Goal: Information Seeking & Learning: Learn about a topic

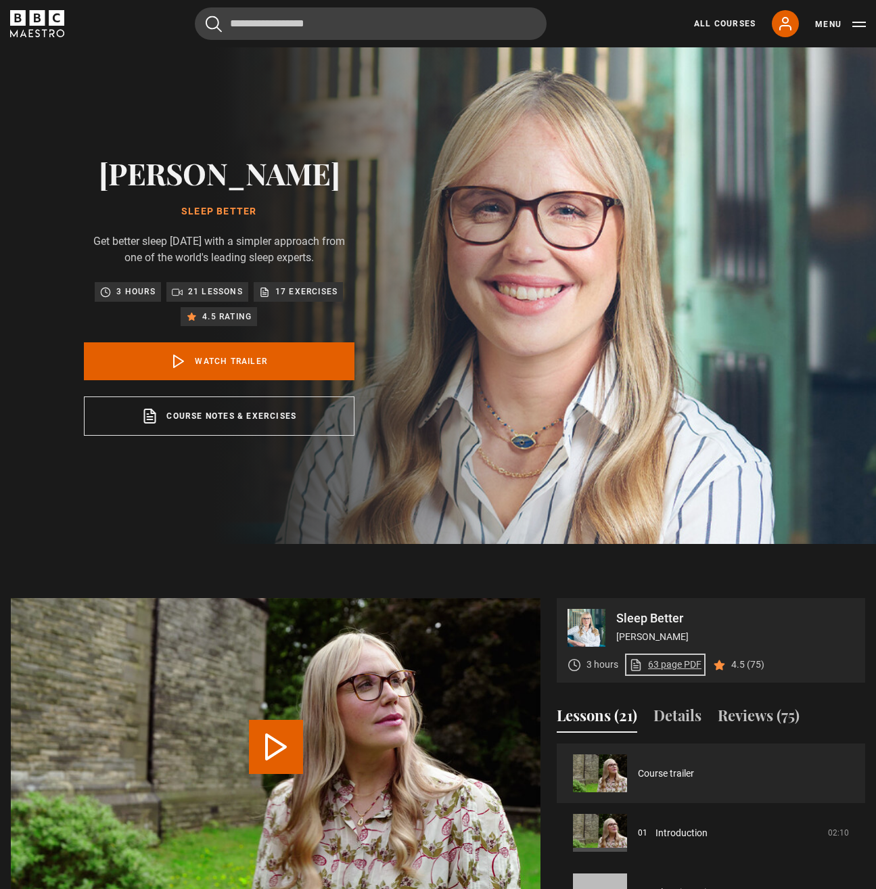
click at [677, 672] on link "63 page PDF (opens in new tab)" at bounding box center [665, 665] width 72 height 14
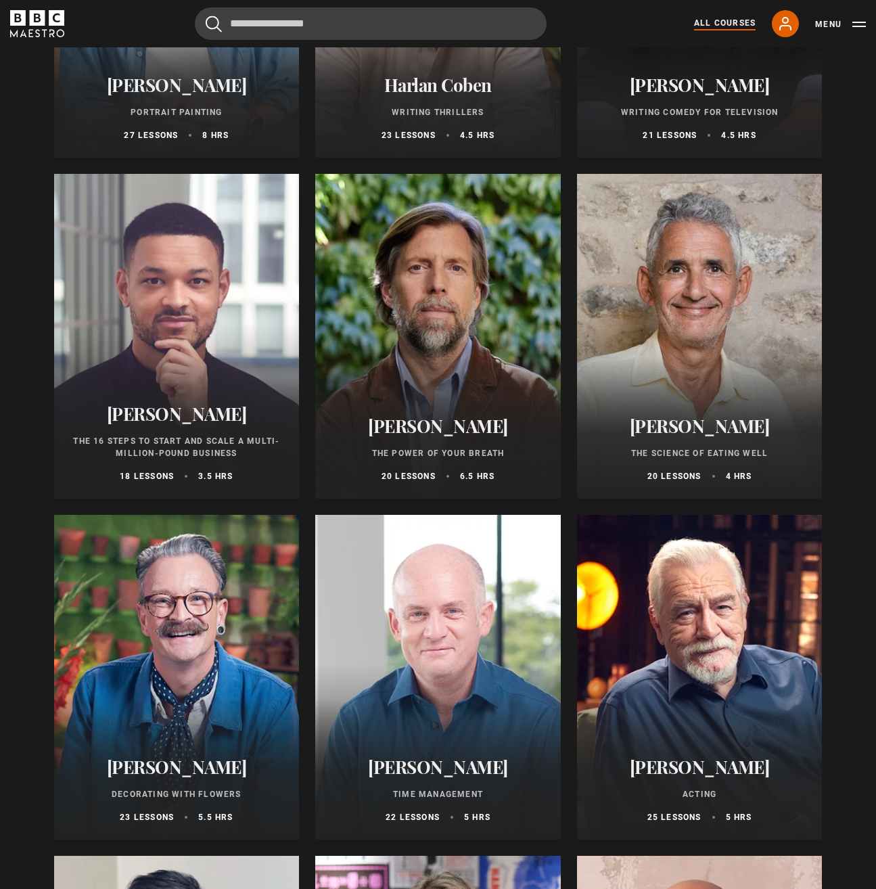
scroll to position [1406, 0]
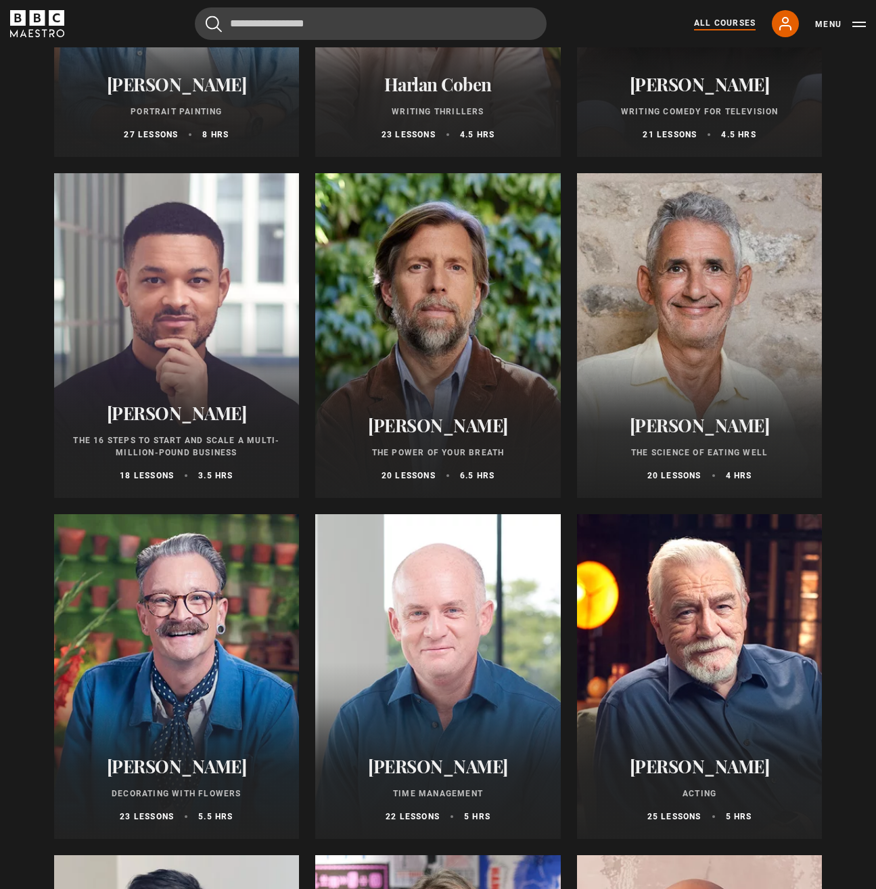
click at [195, 349] on div at bounding box center [177, 335] width 246 height 325
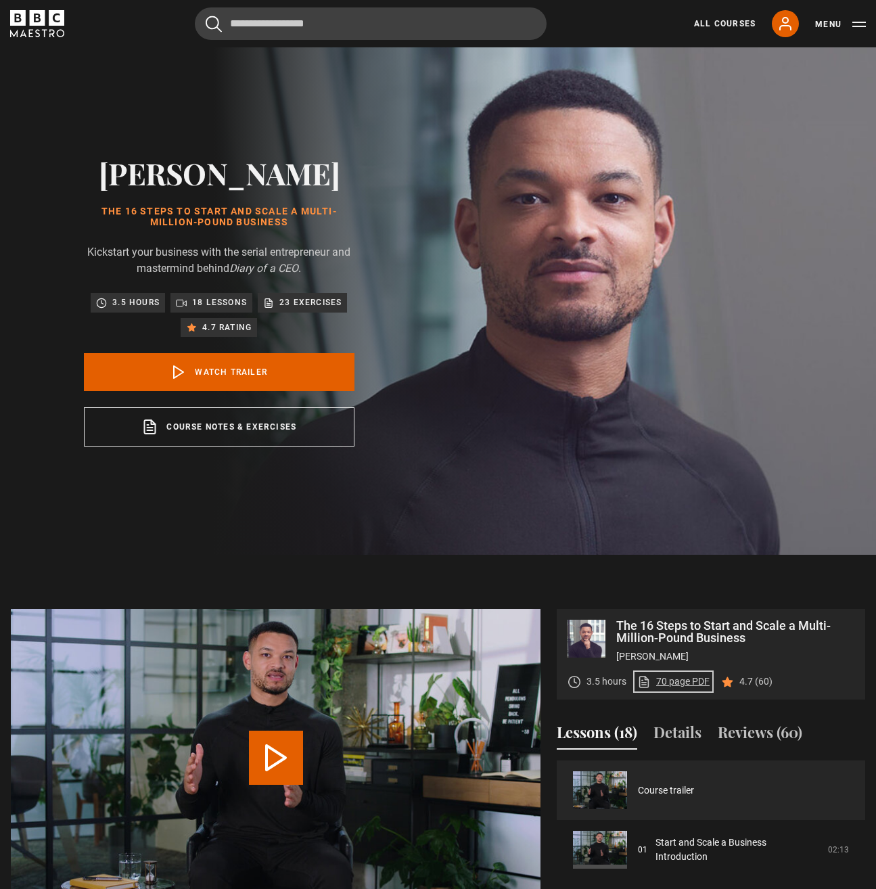
click at [690, 683] on link "70 page PDF (opens in new tab)" at bounding box center [674, 682] width 72 height 14
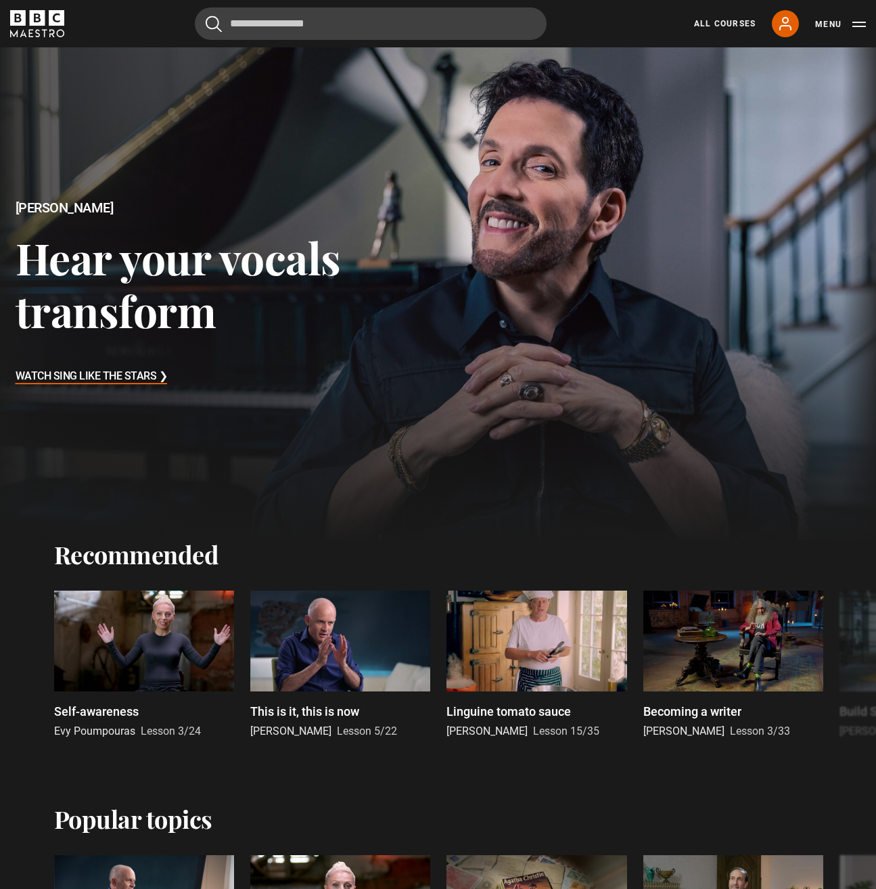
drag, startPoint x: 743, startPoint y: 467, endPoint x: 751, endPoint y: 476, distance: 11.5
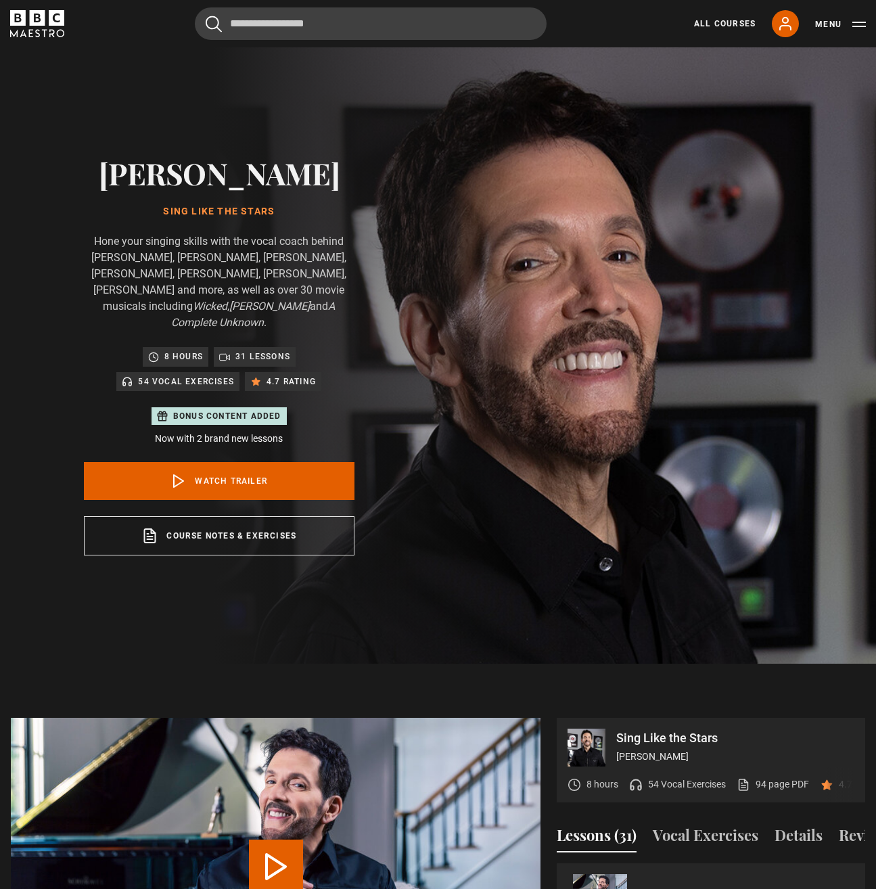
drag, startPoint x: 746, startPoint y: 476, endPoint x: 777, endPoint y: 502, distance: 40.8
drag, startPoint x: 728, startPoint y: 470, endPoint x: 723, endPoint y: 448, distance: 23.0
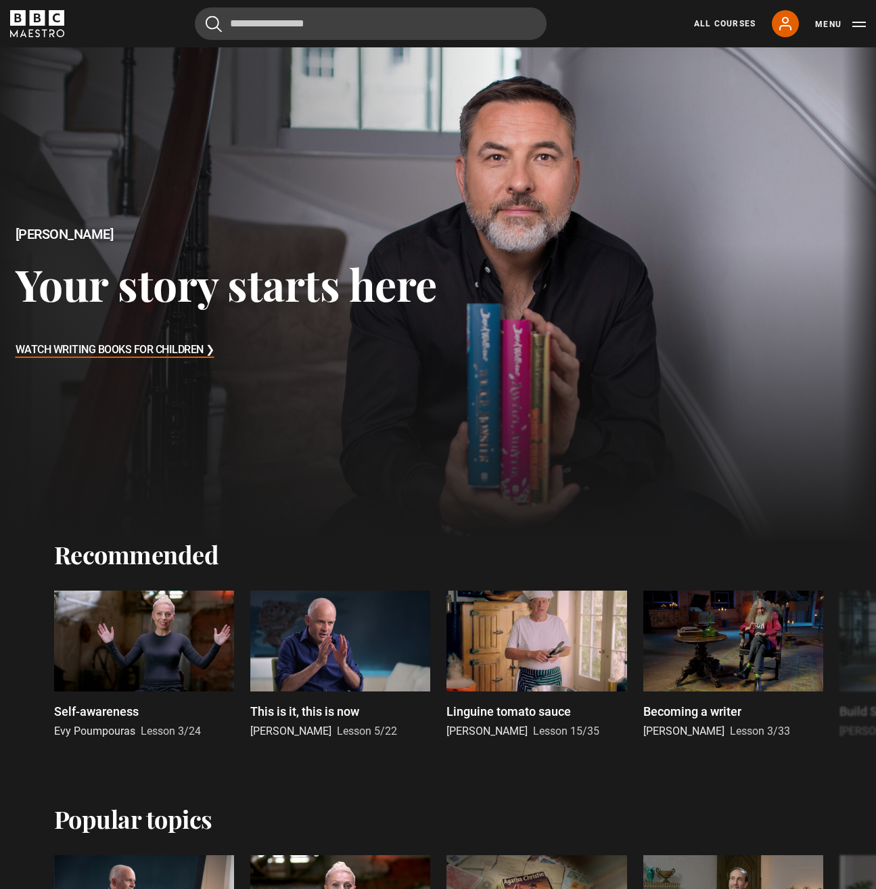
drag, startPoint x: 0, startPoint y: 0, endPoint x: 723, endPoint y: 447, distance: 849.7
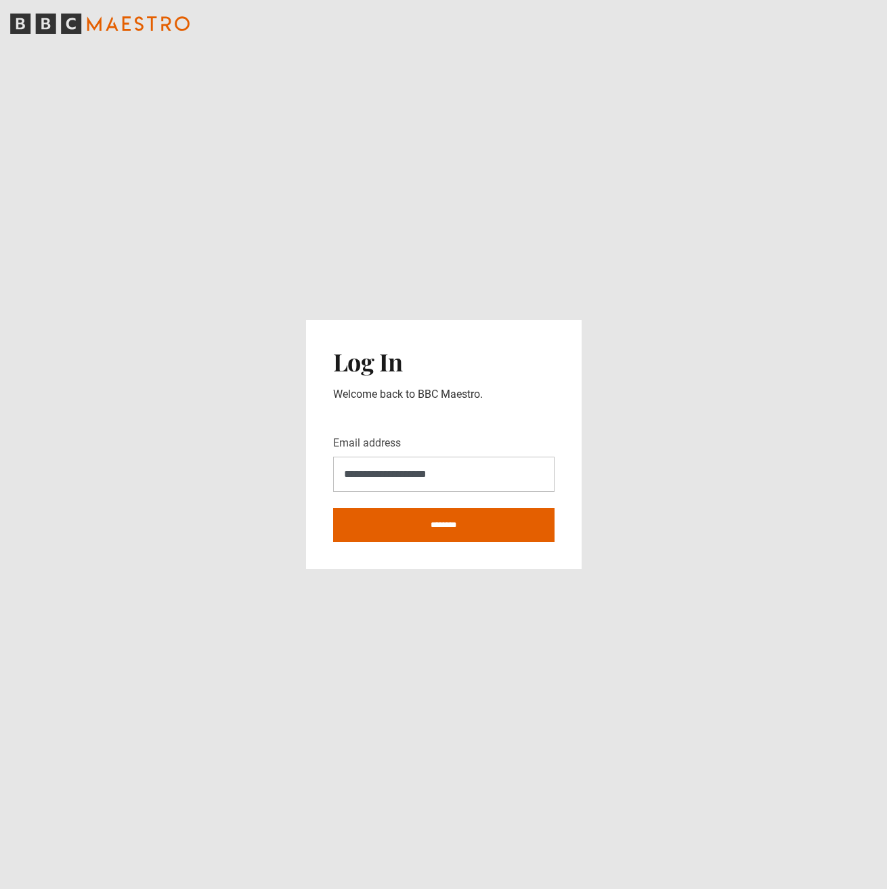
drag, startPoint x: 673, startPoint y: 526, endPoint x: 685, endPoint y: 530, distance: 12.2
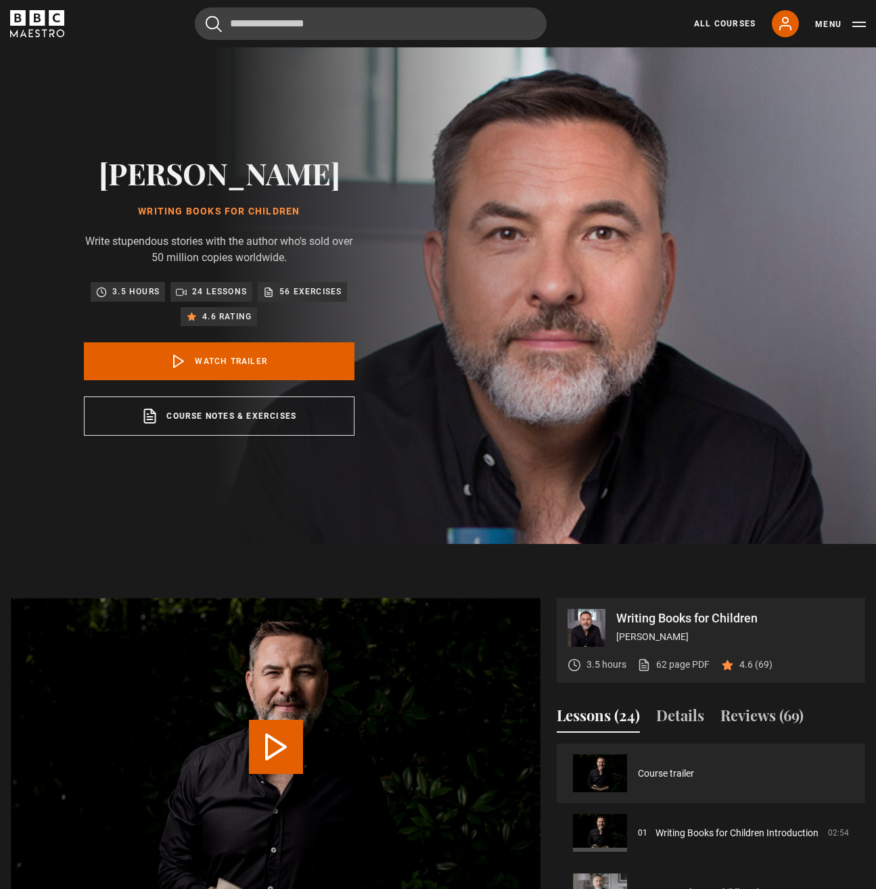
drag, startPoint x: 634, startPoint y: 306, endPoint x: 632, endPoint y: 298, distance: 7.7
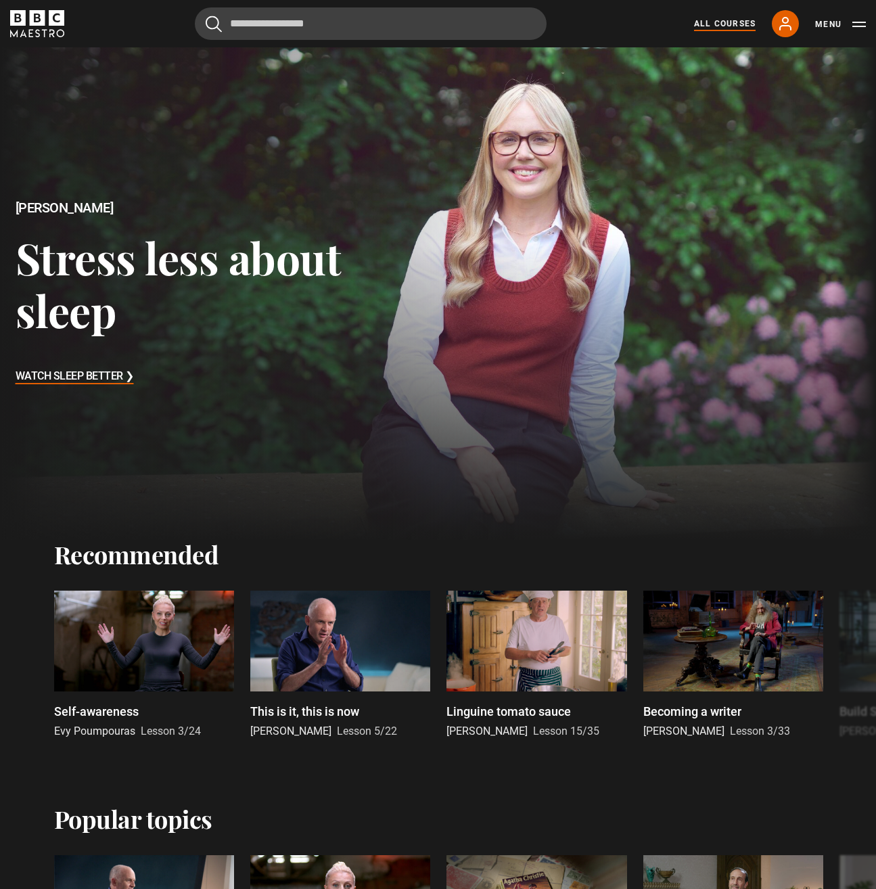
click at [745, 22] on link "All Courses" at bounding box center [725, 24] width 62 height 12
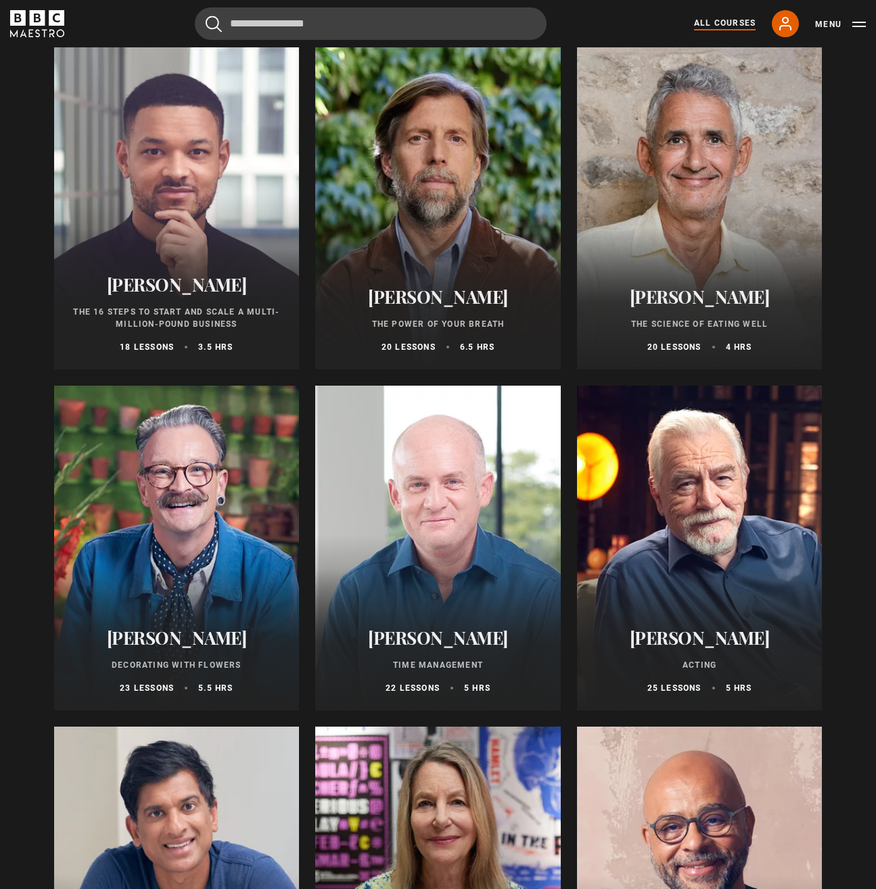
scroll to position [1535, 0]
click at [425, 239] on div at bounding box center [438, 206] width 246 height 325
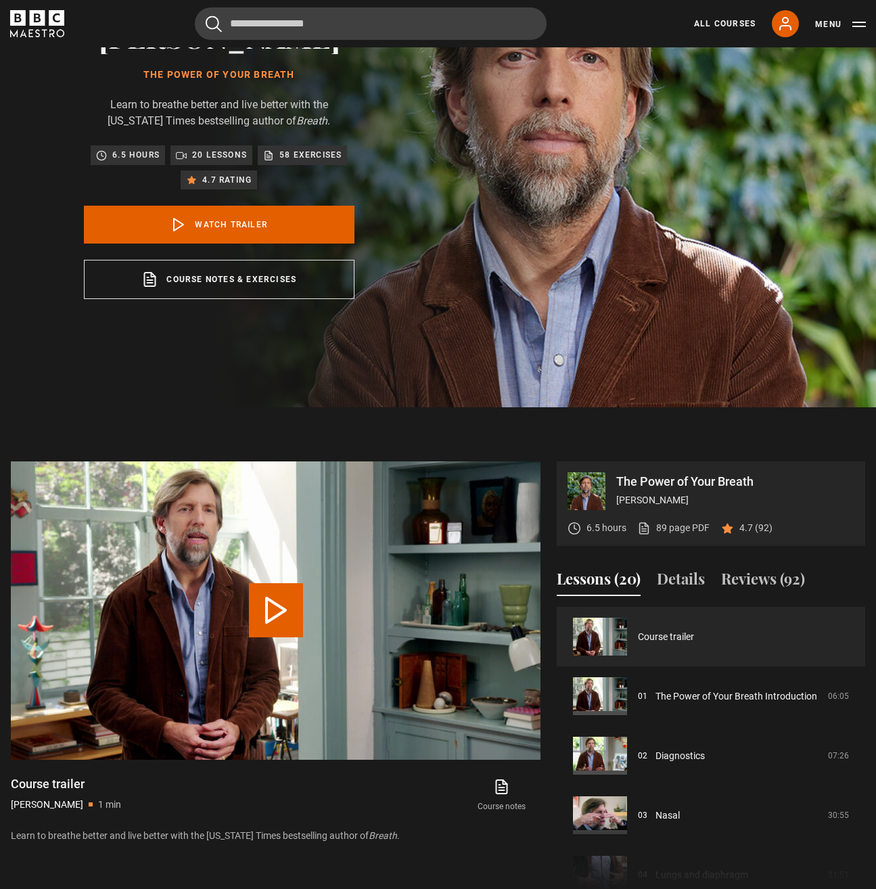
scroll to position [137, 0]
click at [691, 524] on link "89 page PDF (opens in new tab)" at bounding box center [674, 527] width 72 height 14
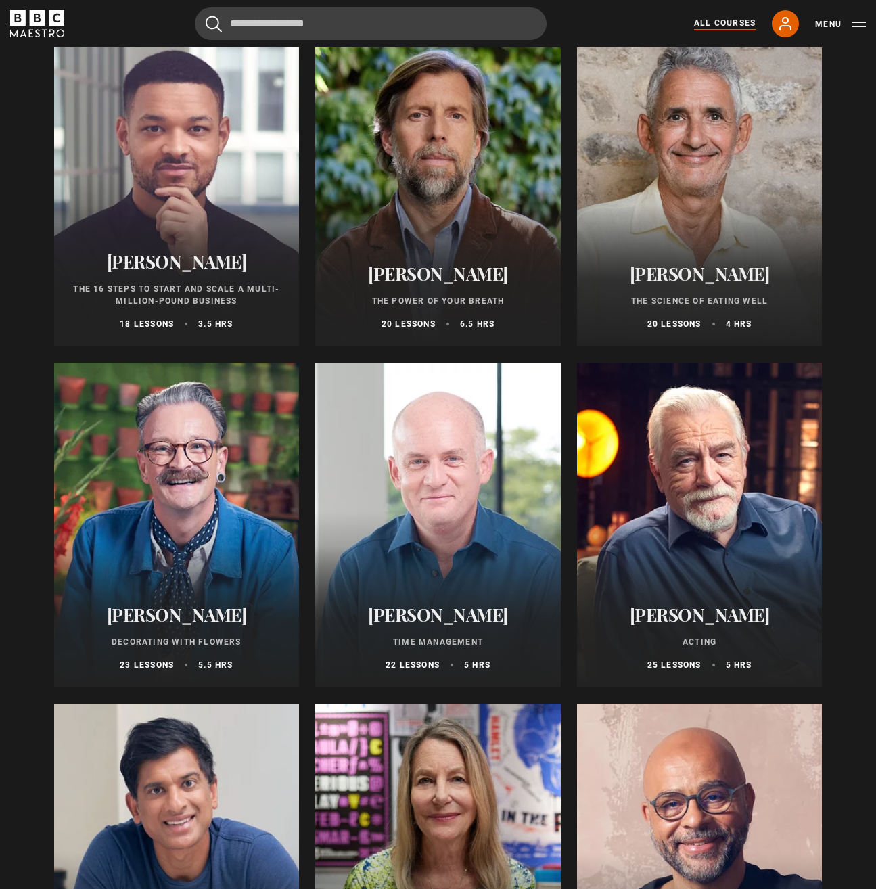
click at [703, 200] on div at bounding box center [700, 184] width 246 height 325
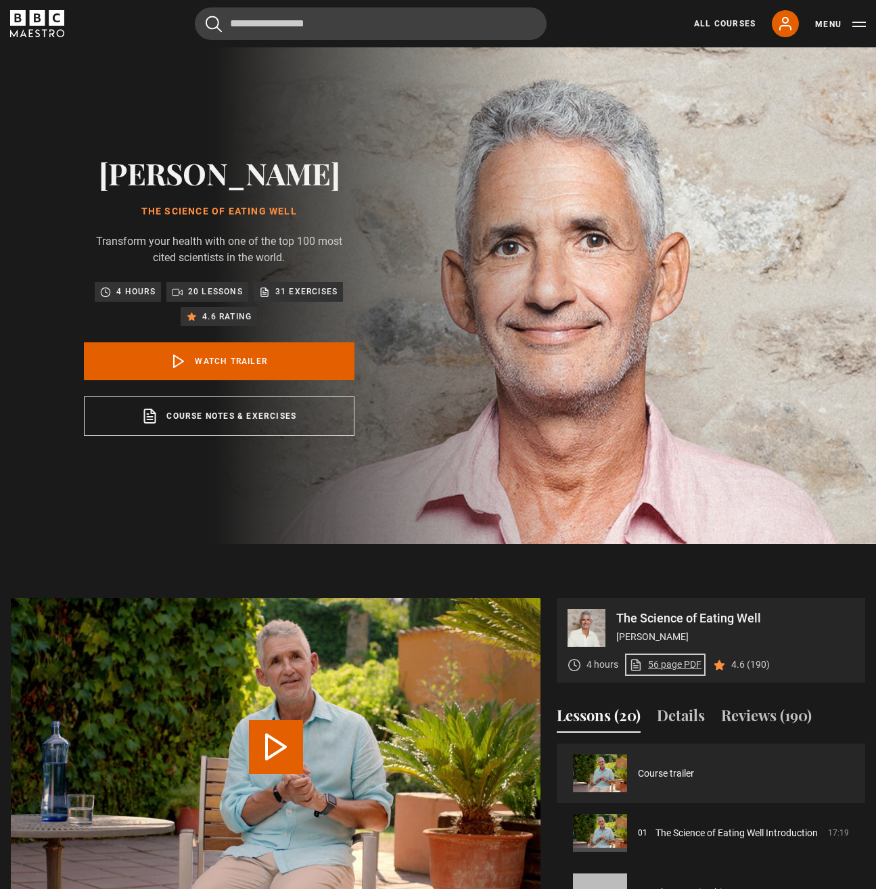
click at [678, 672] on link "56 page PDF (opens in new tab)" at bounding box center [665, 665] width 72 height 14
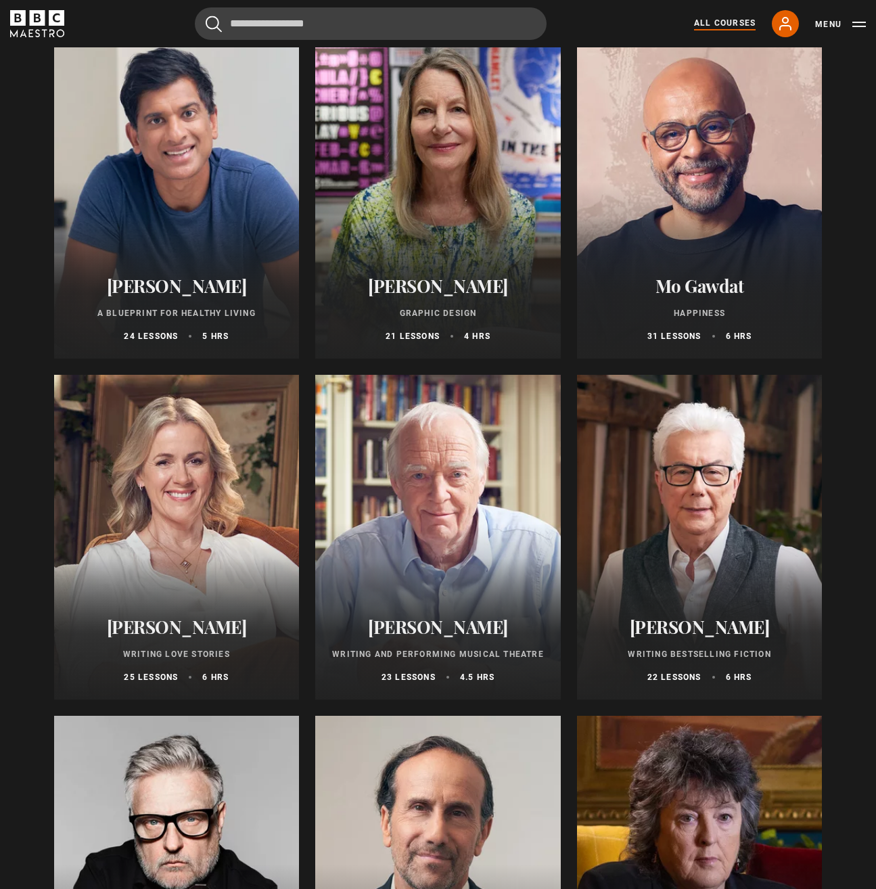
scroll to position [2228, 0]
click at [183, 182] on div at bounding box center [177, 195] width 246 height 325
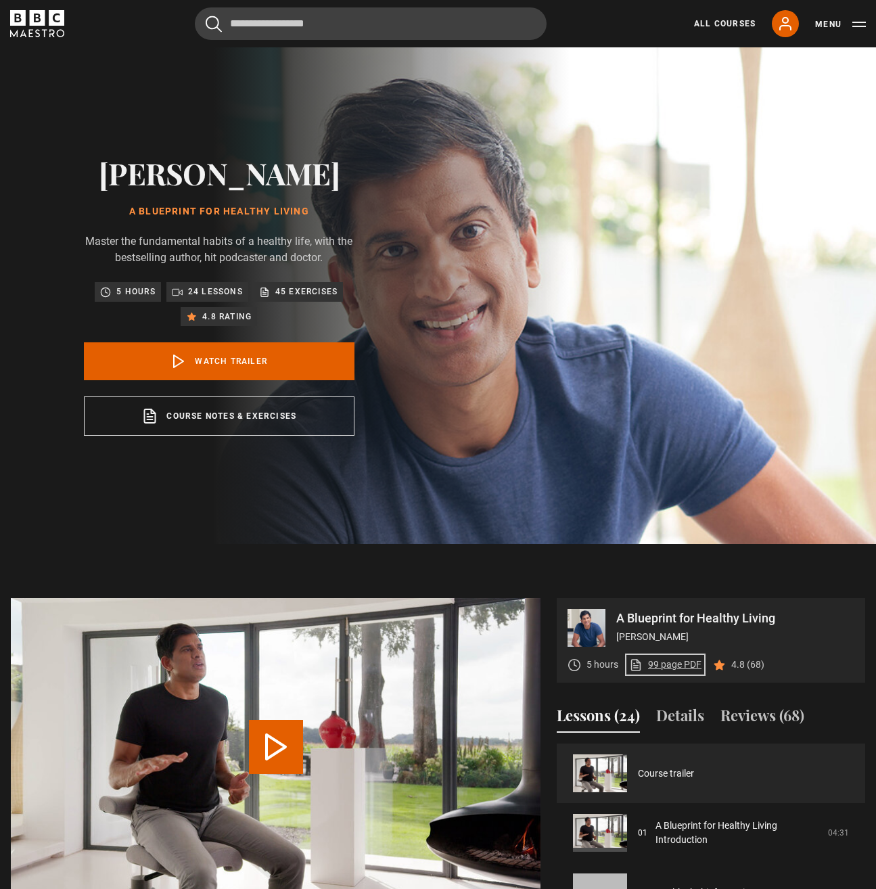
click at [677, 672] on link "99 page PDF (opens in new tab)" at bounding box center [665, 665] width 72 height 14
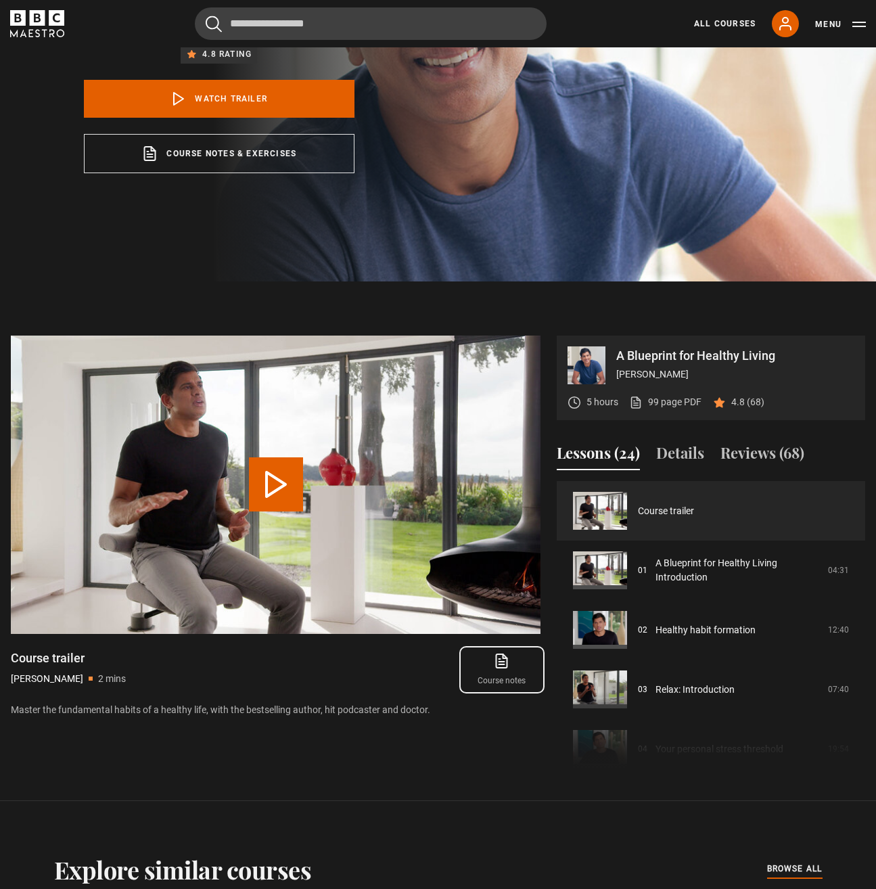
click at [507, 668] on icon at bounding box center [502, 661] width 11 height 14
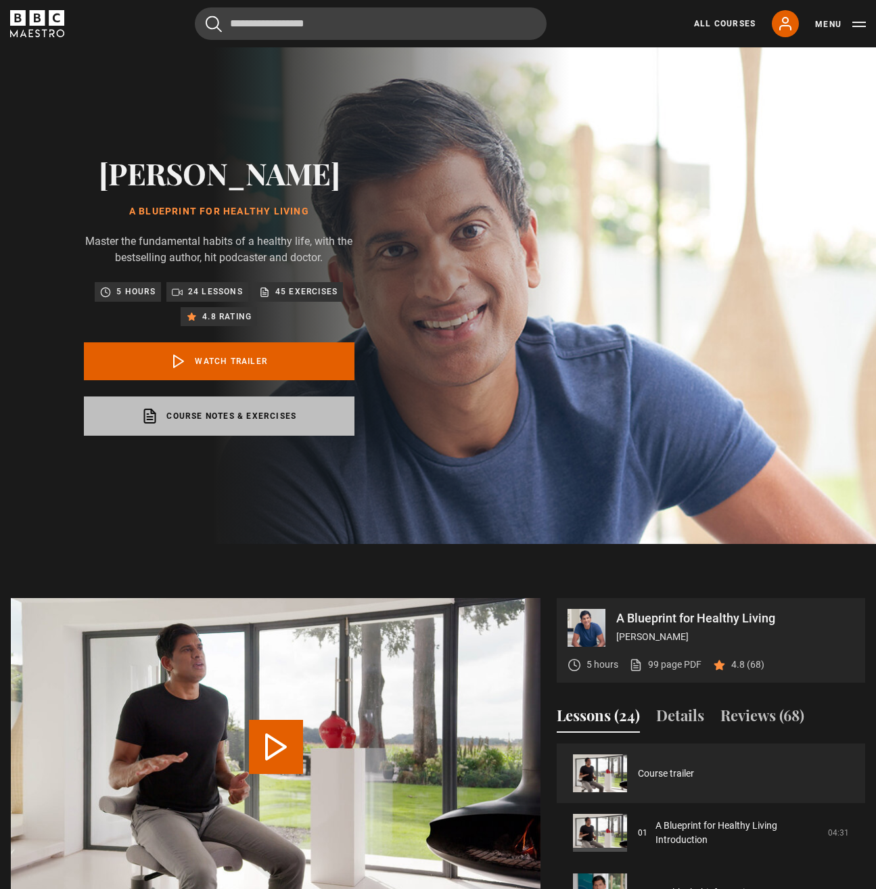
click at [206, 436] on link "Course notes & exercises opens in a new tab" at bounding box center [219, 416] width 271 height 39
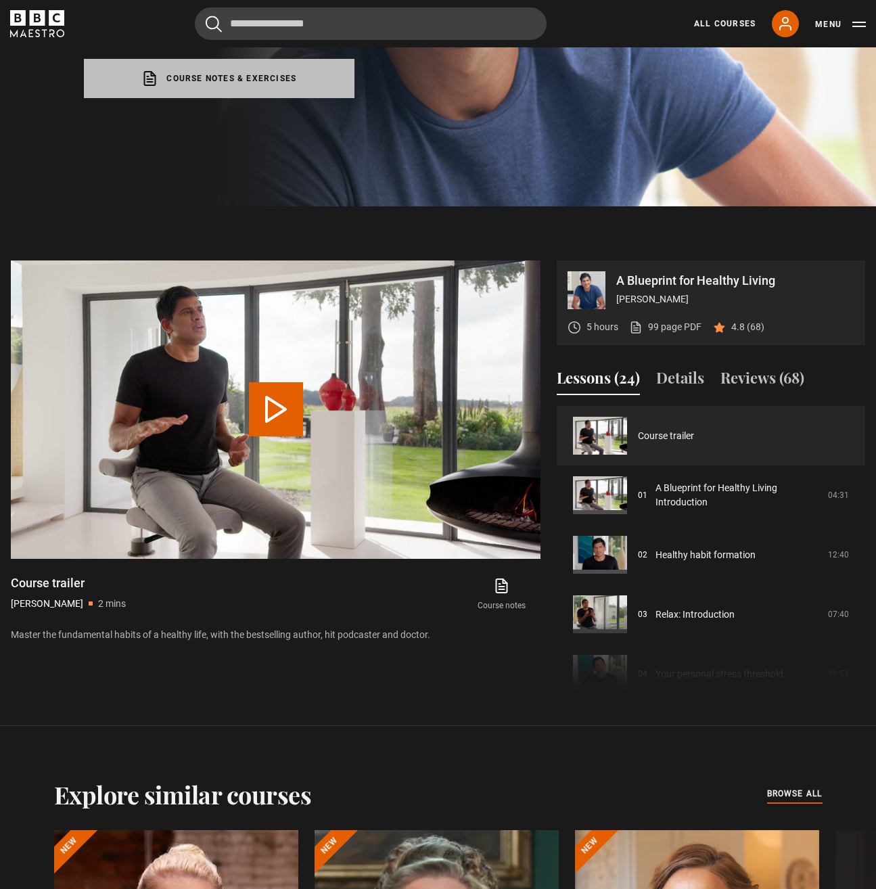
scroll to position [339, 0]
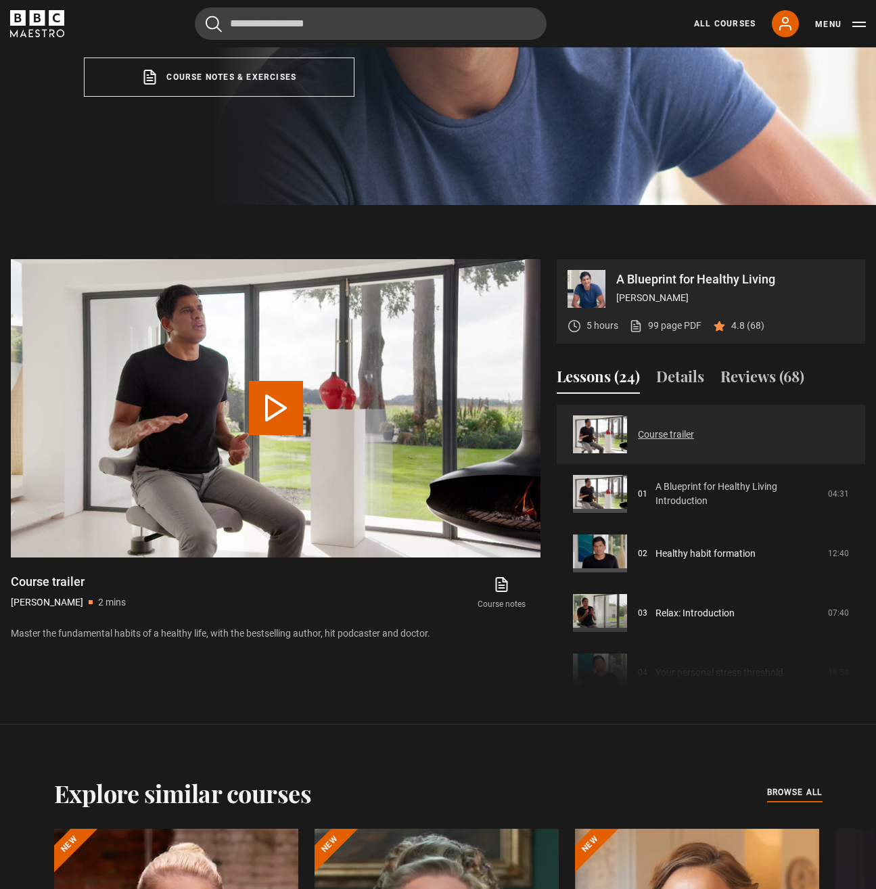
drag, startPoint x: 646, startPoint y: 476, endPoint x: 644, endPoint y: 451, distance: 25.2
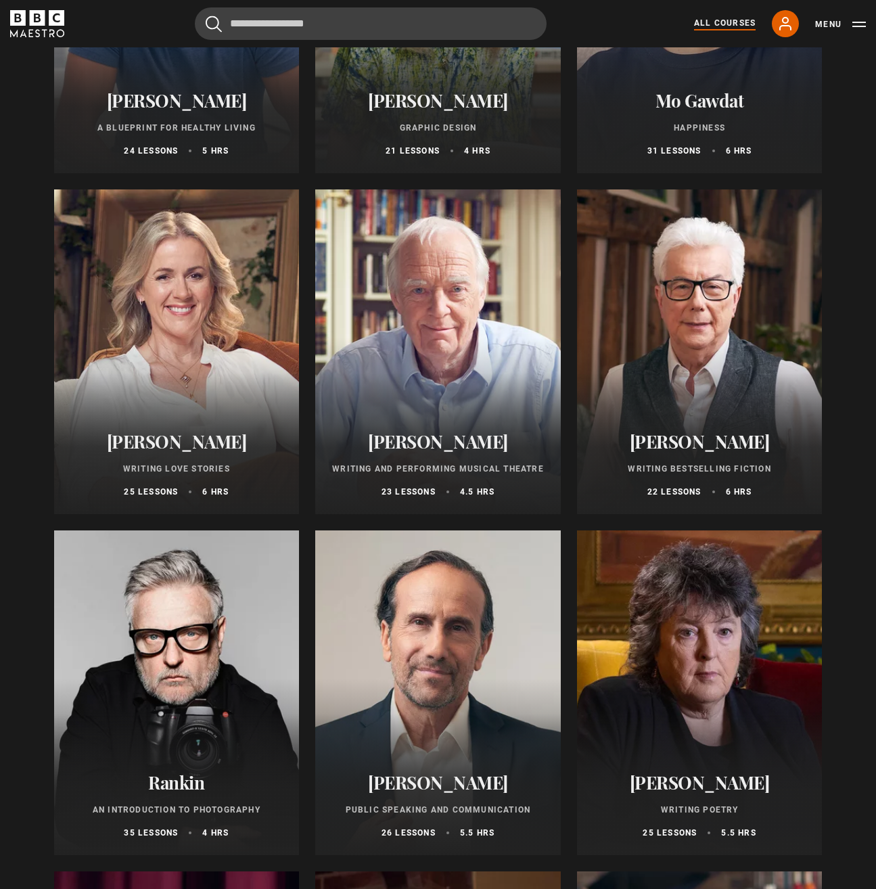
scroll to position [2413, 0]
click at [707, 62] on div at bounding box center [700, 10] width 246 height 325
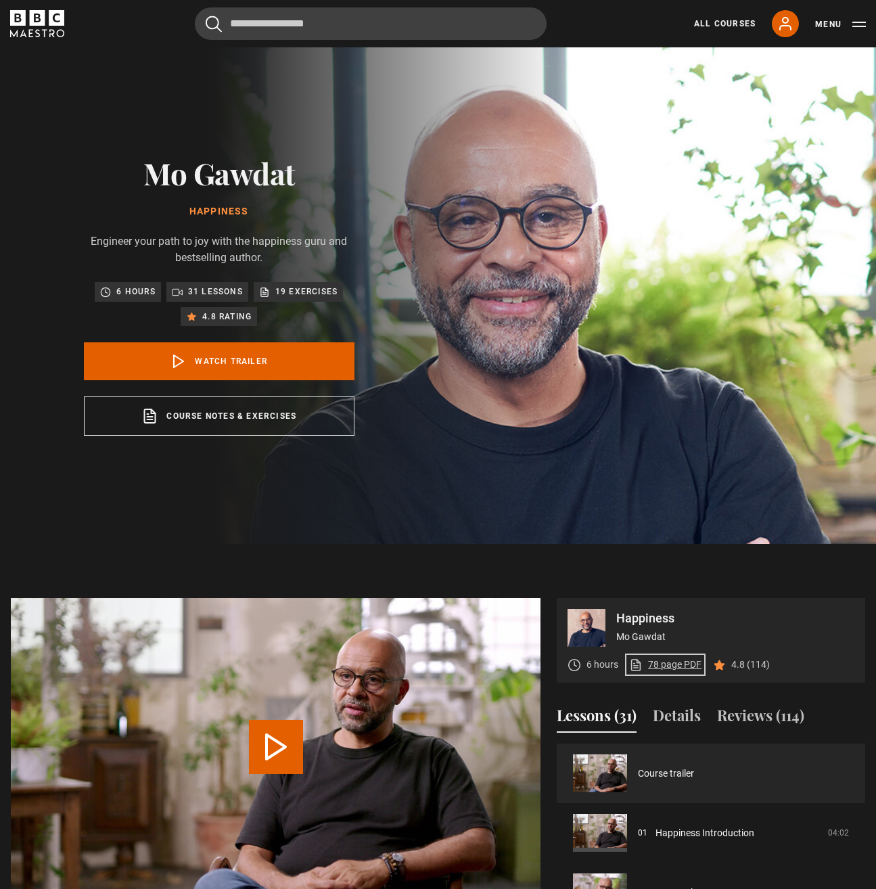
click at [688, 663] on link "78 page PDF (opens in new tab)" at bounding box center [665, 665] width 72 height 14
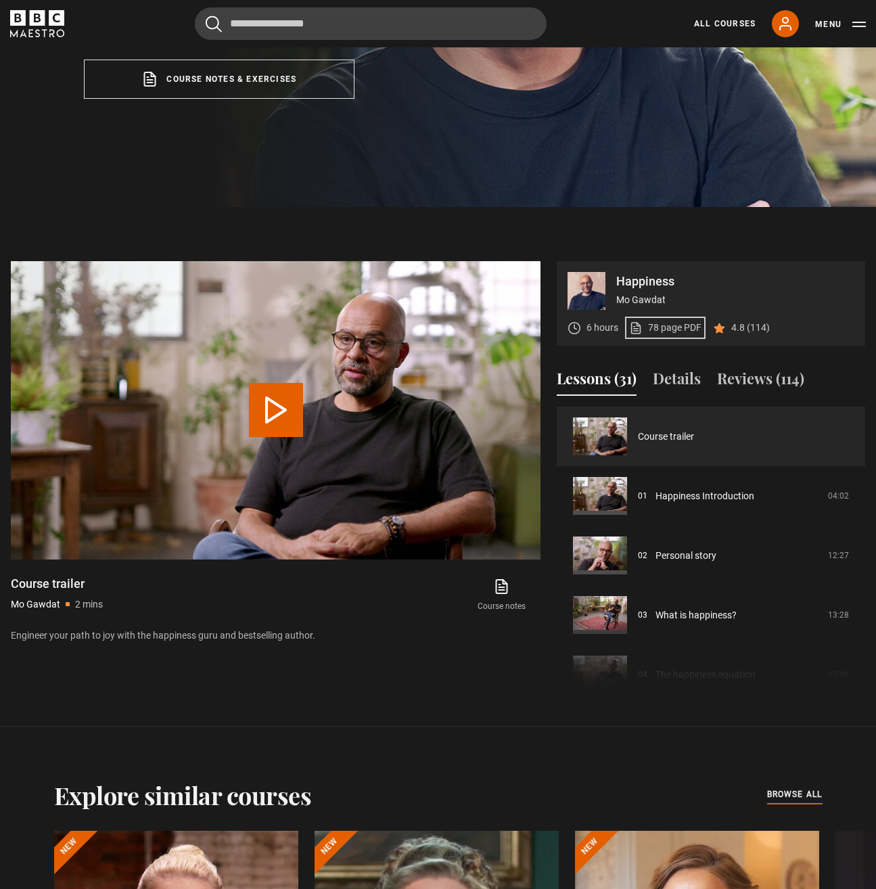
scroll to position [338, 0]
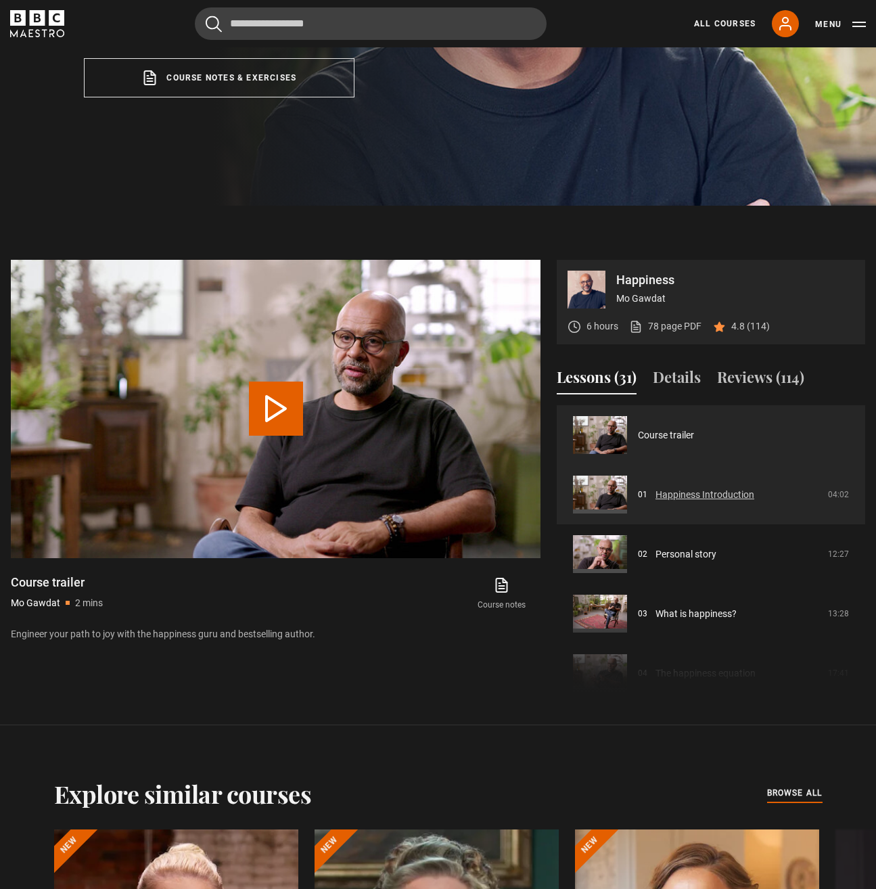
click at [688, 491] on link "Happiness Introduction" at bounding box center [705, 495] width 99 height 14
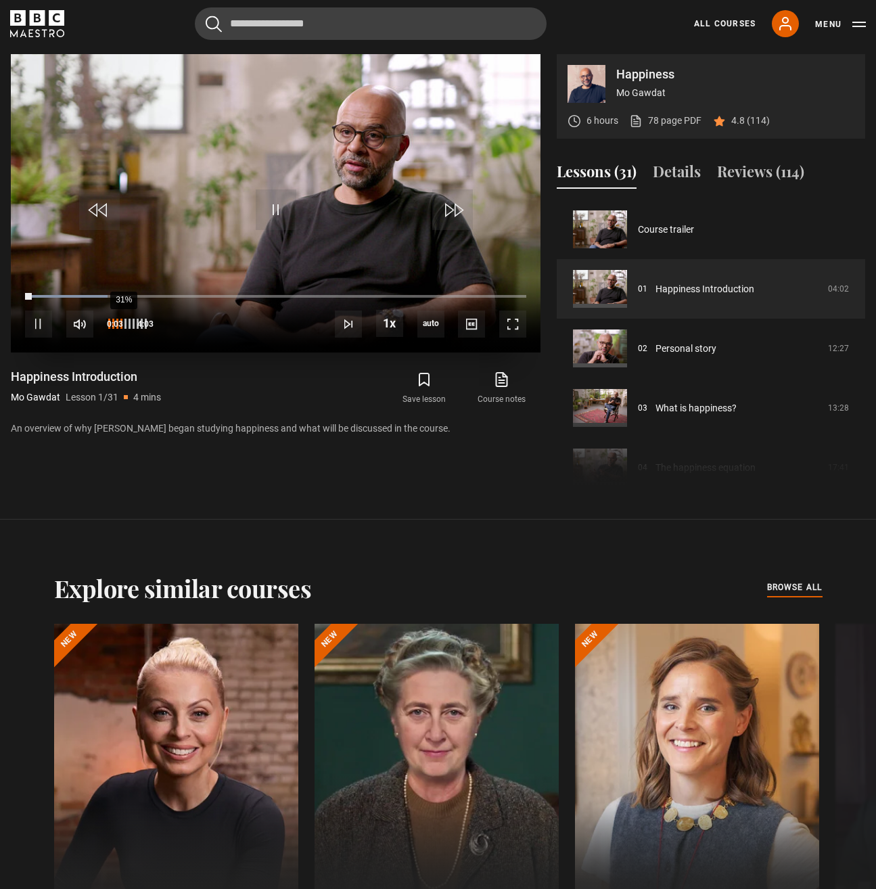
click at [123, 325] on div "31%" at bounding box center [123, 324] width 1 height 10
click at [118, 325] on div "23%" at bounding box center [118, 324] width 1 height 10
click at [122, 324] on div "29%" at bounding box center [122, 324] width 1 height 10
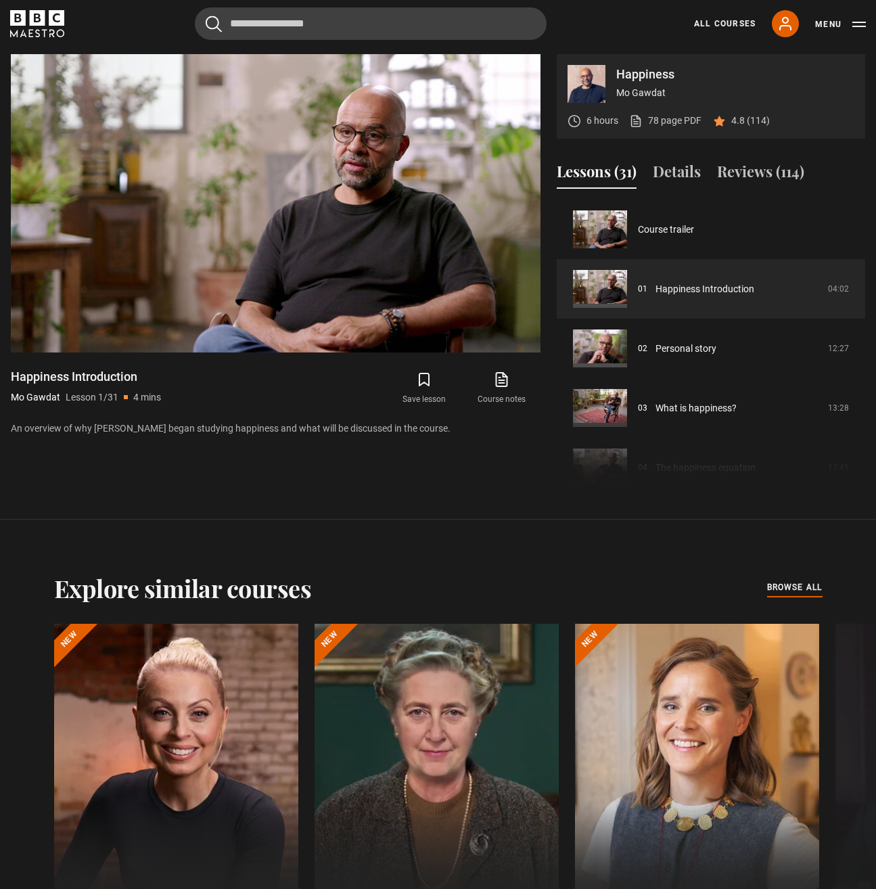
drag, startPoint x: 296, startPoint y: 119, endPoint x: 250, endPoint y: 502, distance: 385.8
click at [251, 504] on section "Happiness Mo Gawdat 6 hours 78 page PDF (opens in new tab) 4.8 (114) Video Play…" at bounding box center [438, 260] width 876 height 520
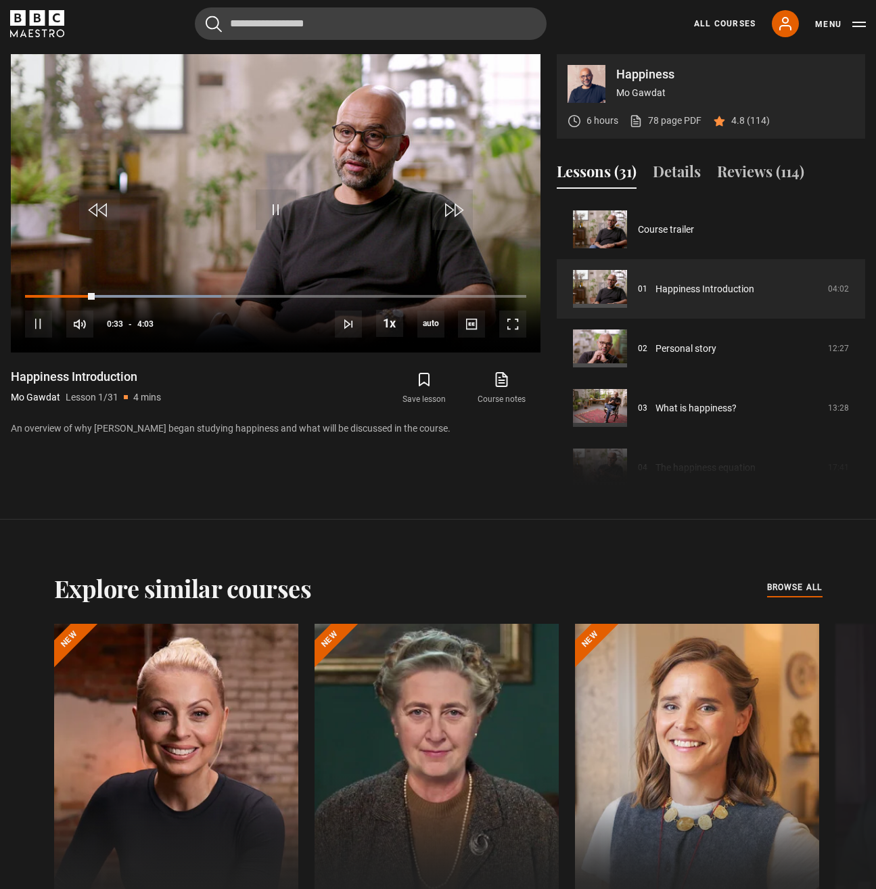
click at [390, 515] on section "Happiness Mo Gawdat 6 hours 78 page PDF (opens in new tab) 4.8 (114) Video Play…" at bounding box center [438, 260] width 876 height 520
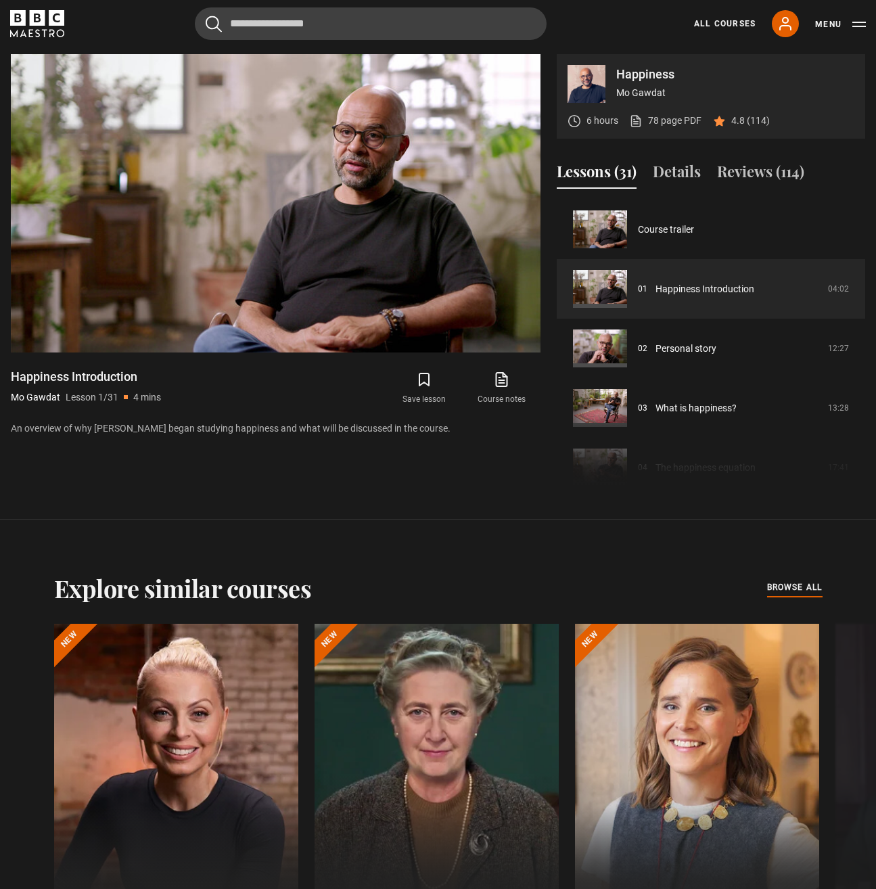
drag, startPoint x: 388, startPoint y: 516, endPoint x: 392, endPoint y: 510, distance: 7.9
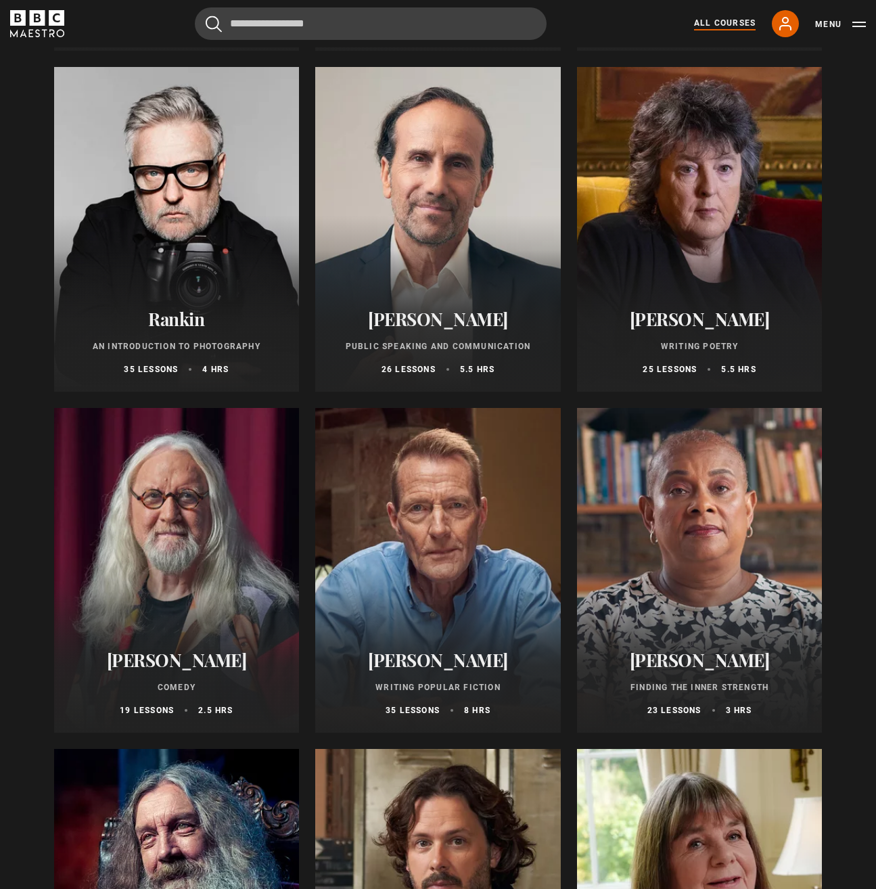
scroll to position [2877, 0]
click at [470, 232] on div at bounding box center [438, 228] width 246 height 325
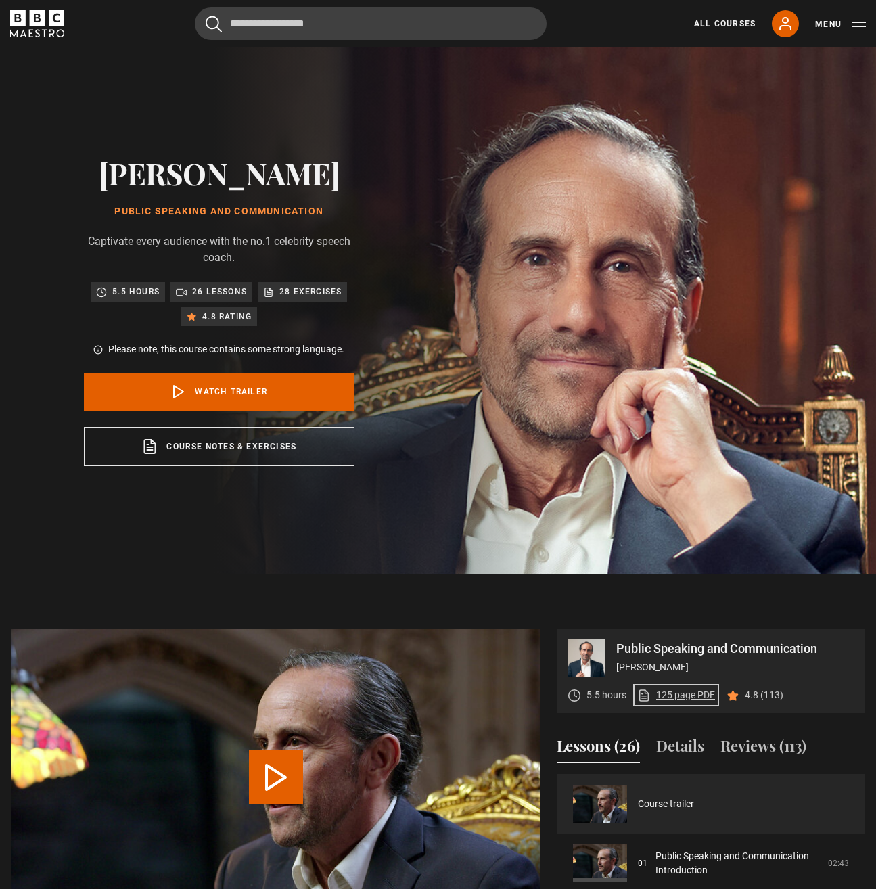
click at [690, 693] on link "125 page PDF (opens in new tab)" at bounding box center [677, 695] width 78 height 14
drag, startPoint x: 449, startPoint y: 270, endPoint x: 455, endPoint y: 267, distance: 7.0
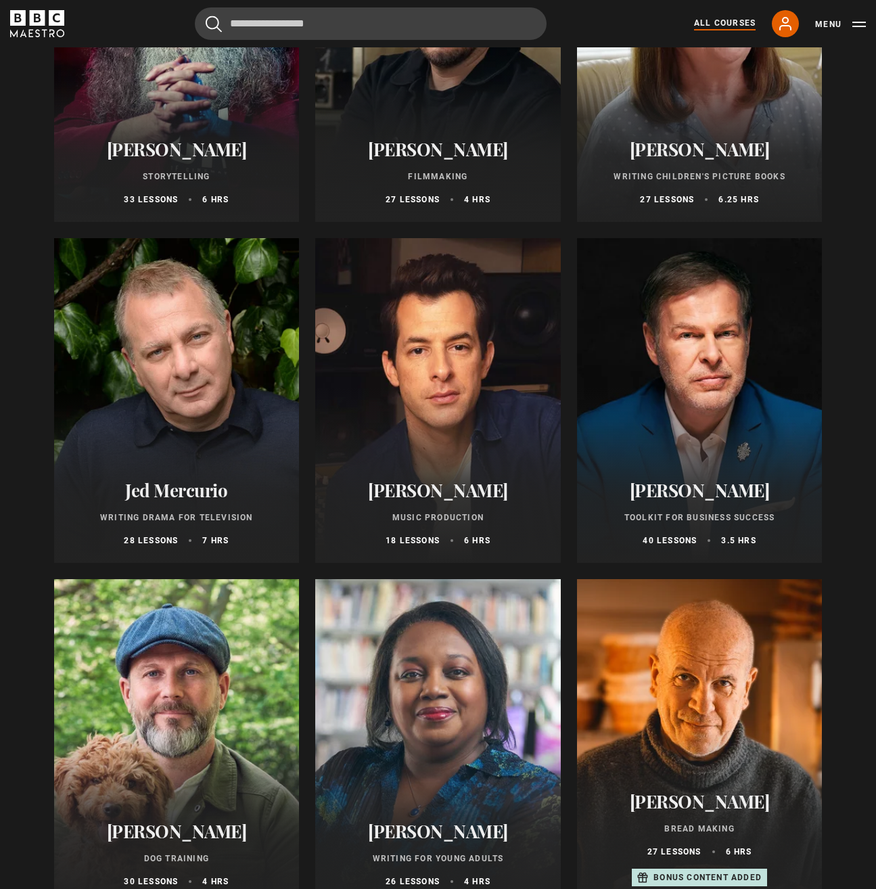
scroll to position [3728, 0]
click at [447, 108] on div at bounding box center [438, 60] width 246 height 325
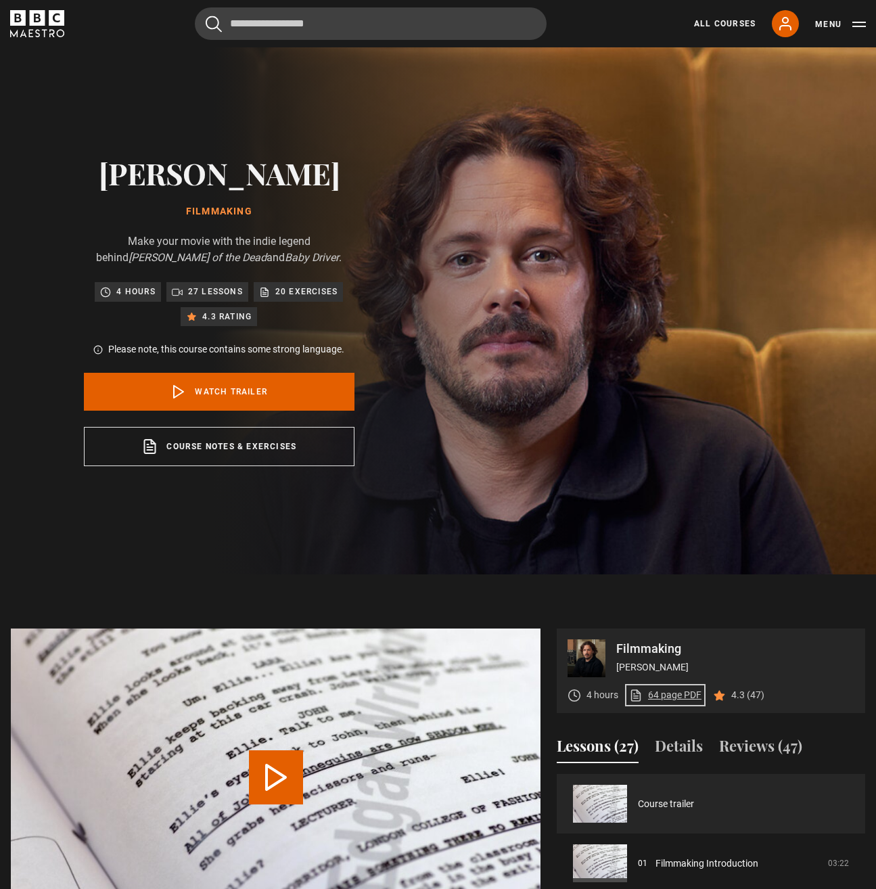
click at [667, 698] on link "64 page PDF (opens in new tab)" at bounding box center [665, 695] width 72 height 14
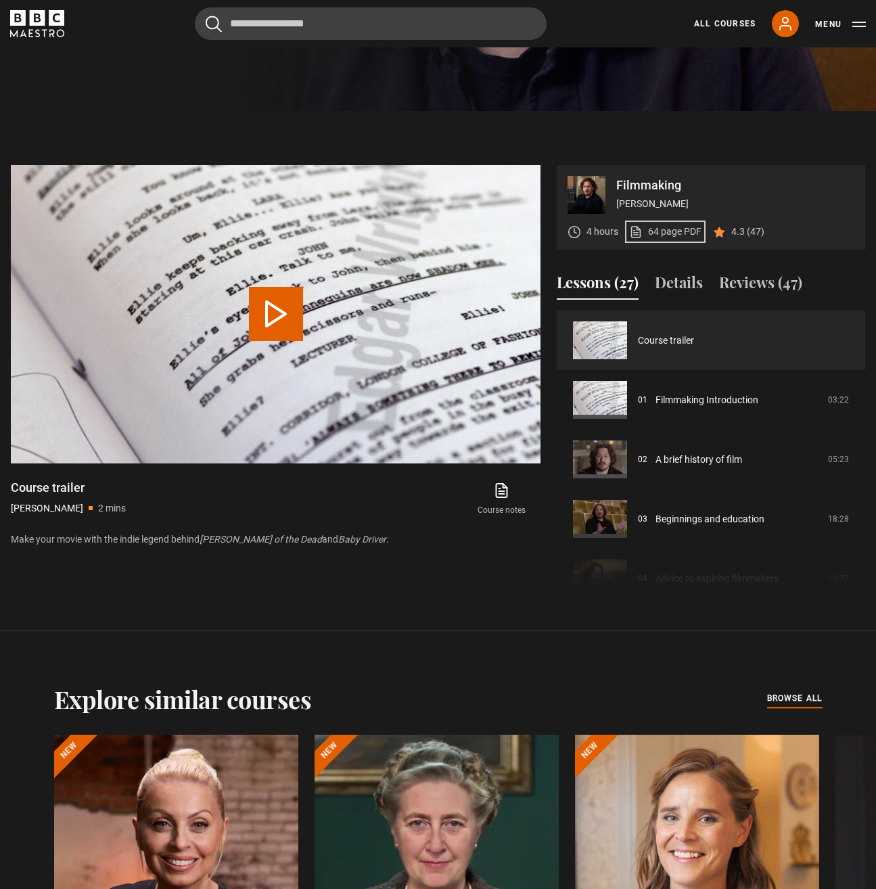
scroll to position [464, 0]
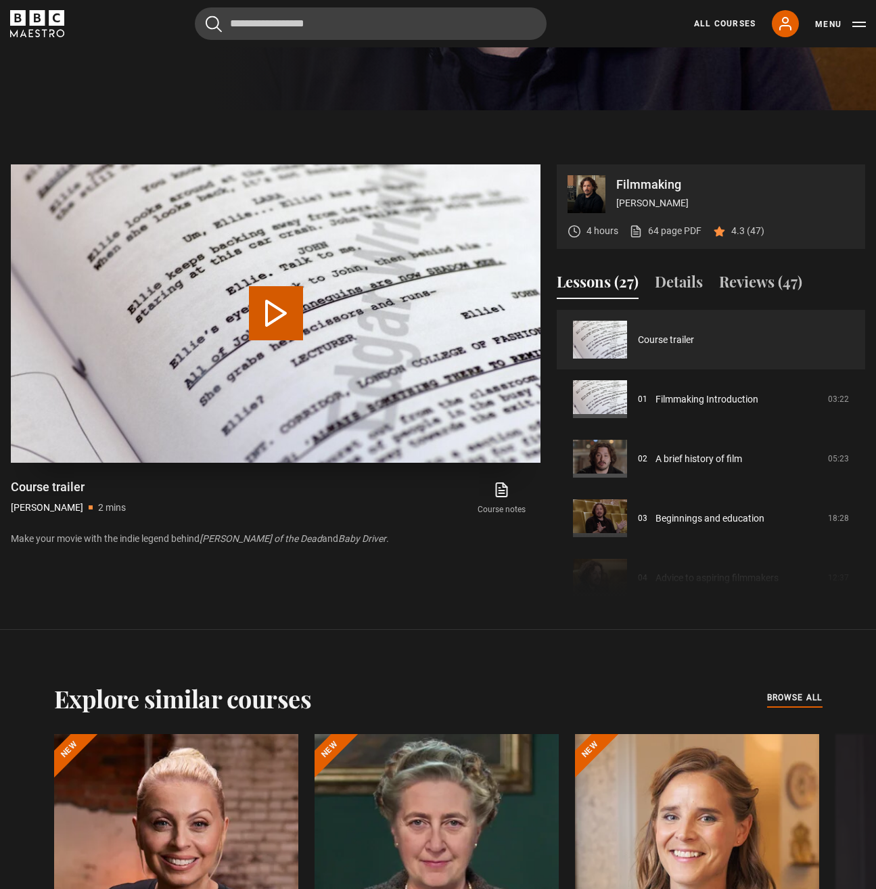
click at [280, 313] on button "Play Video" at bounding box center [276, 313] width 54 height 54
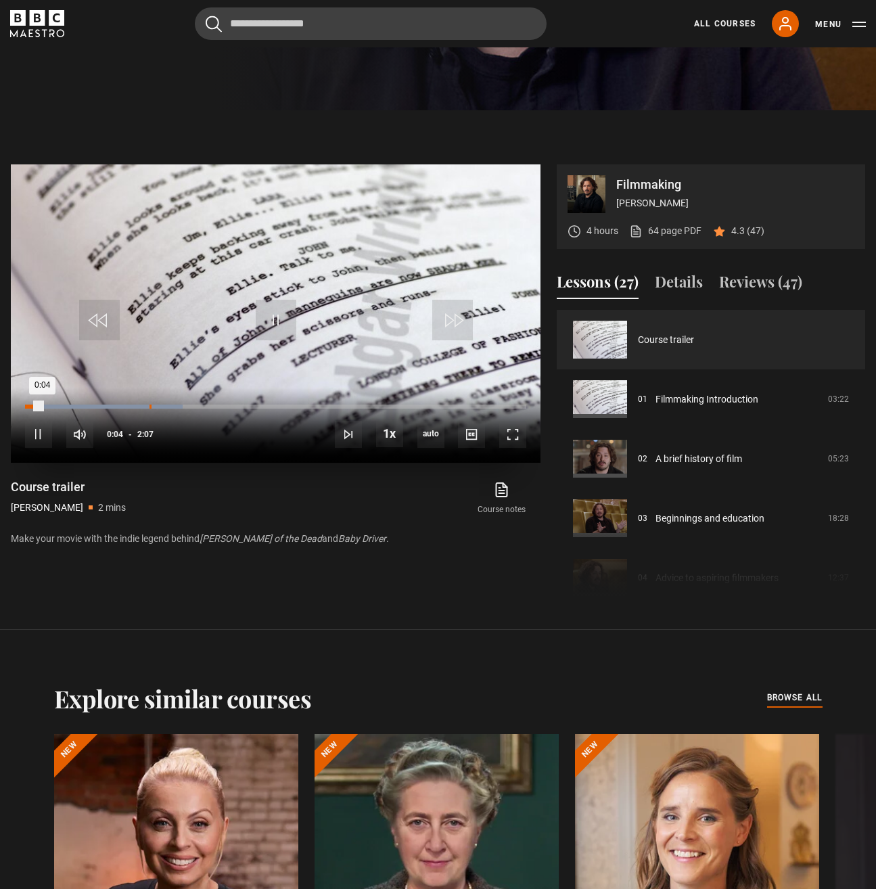
click at [150, 406] on div "Loaded : 31.50% 0:31 0:04" at bounding box center [275, 407] width 501 height 4
drag, startPoint x: 326, startPoint y: 503, endPoint x: 334, endPoint y: 503, distance: 7.4
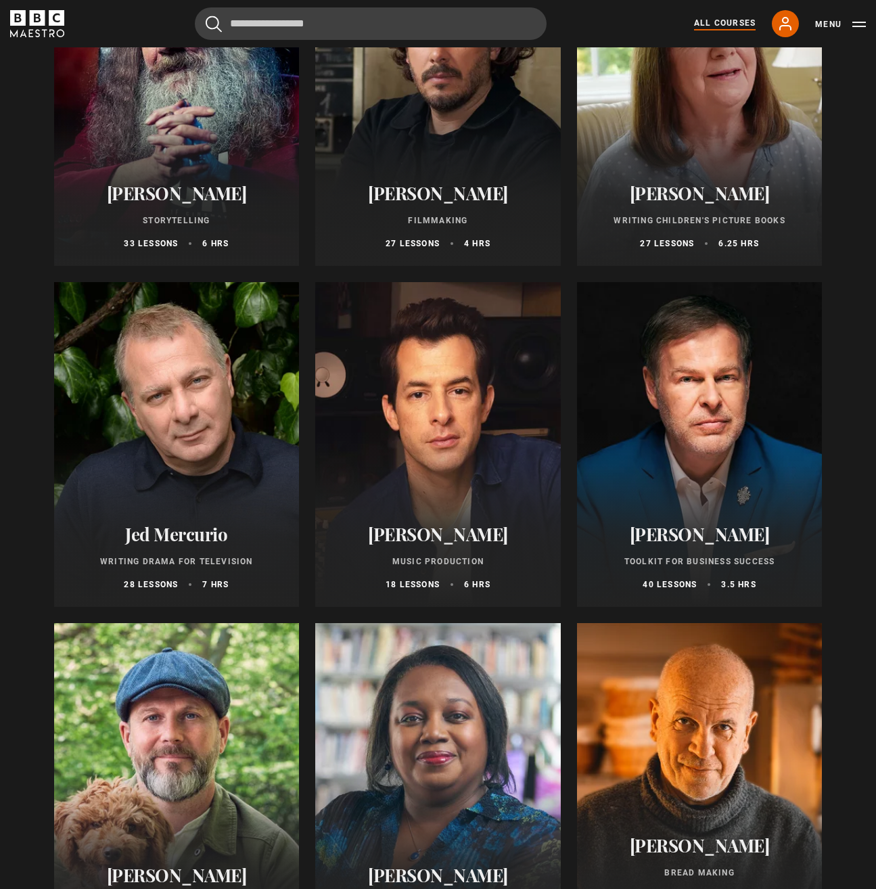
scroll to position [3684, 0]
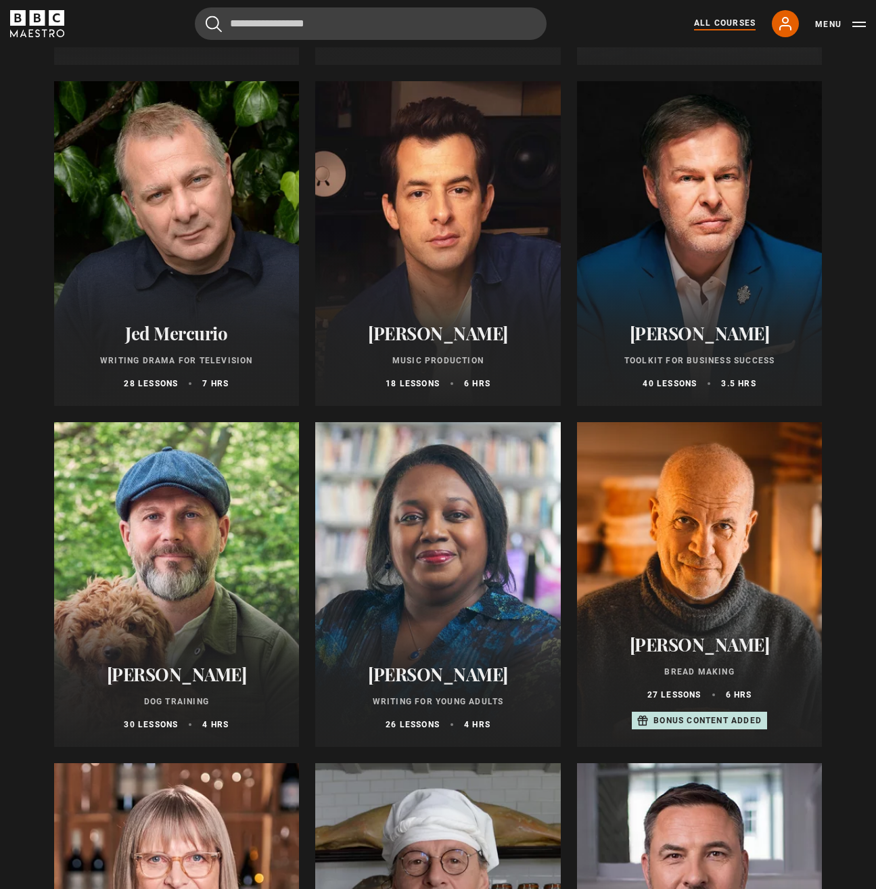
click at [461, 246] on div at bounding box center [438, 243] width 246 height 325
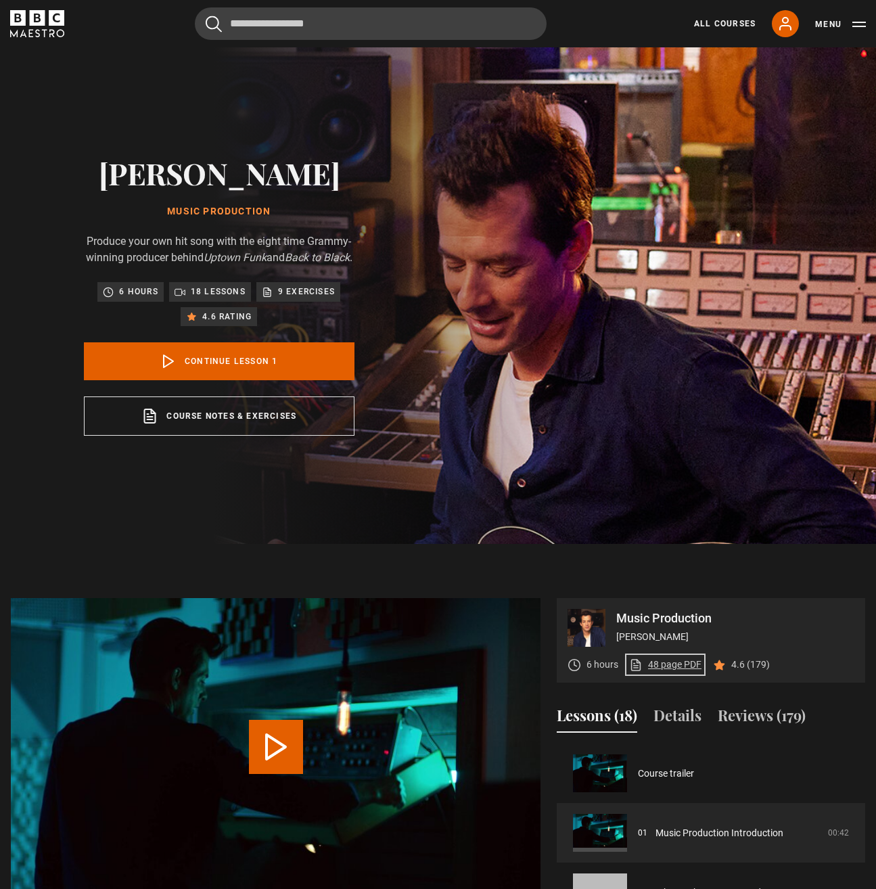
click at [667, 672] on link "48 page PDF (opens in new tab)" at bounding box center [665, 665] width 72 height 14
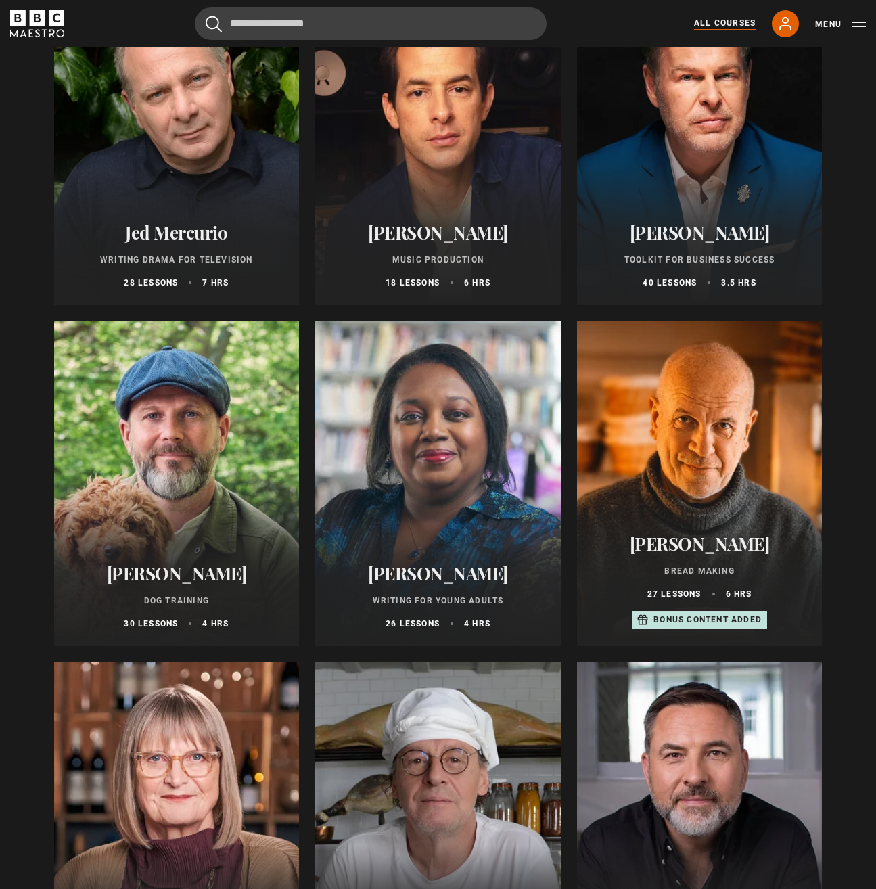
scroll to position [3987, 0]
click at [709, 135] on div at bounding box center [700, 142] width 246 height 325
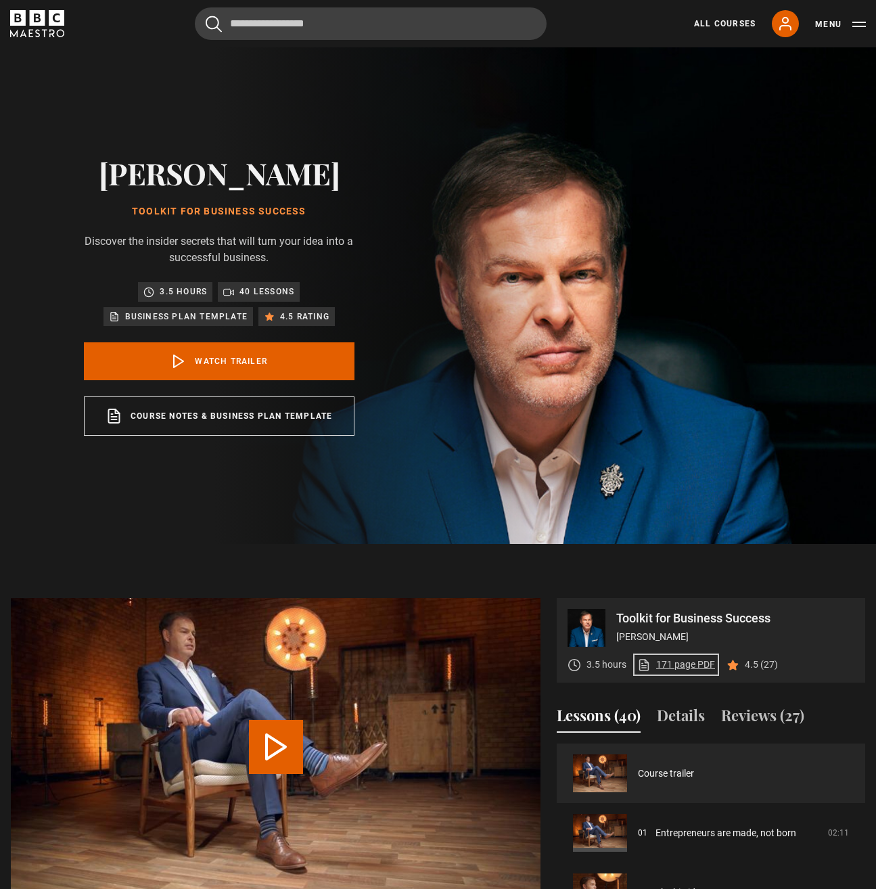
click at [687, 664] on link "171 page PDF (opens in new tab)" at bounding box center [677, 665] width 78 height 14
drag, startPoint x: 688, startPoint y: 405, endPoint x: 685, endPoint y: 396, distance: 9.2
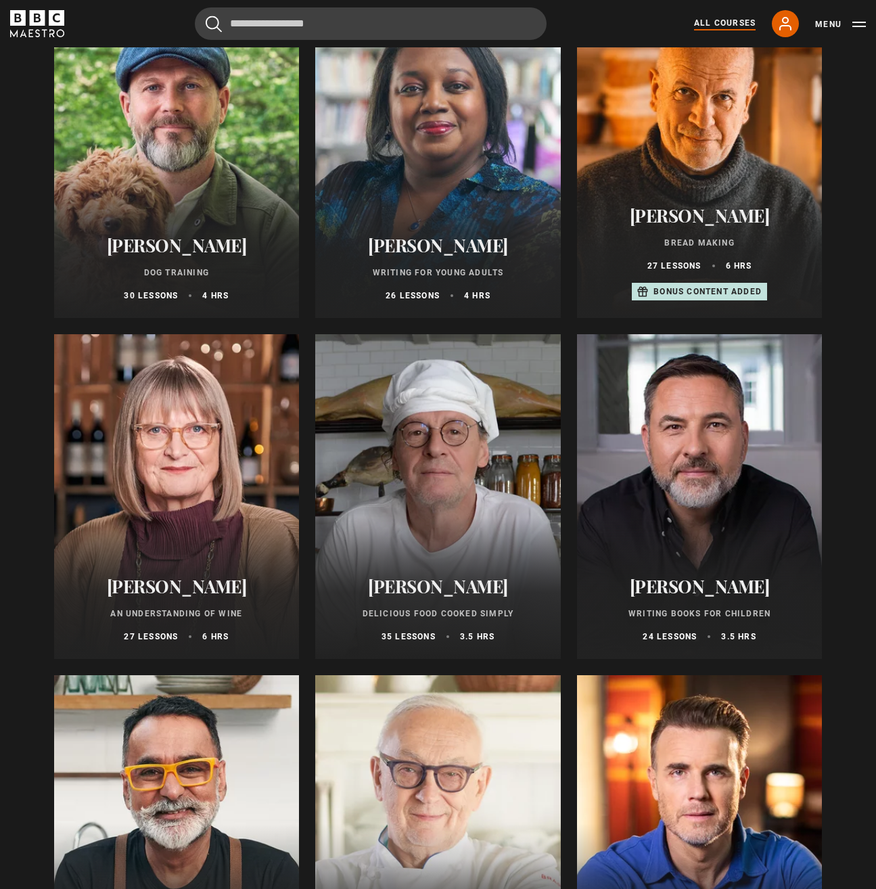
scroll to position [4315, 0]
click at [704, 139] on div at bounding box center [700, 155] width 246 height 325
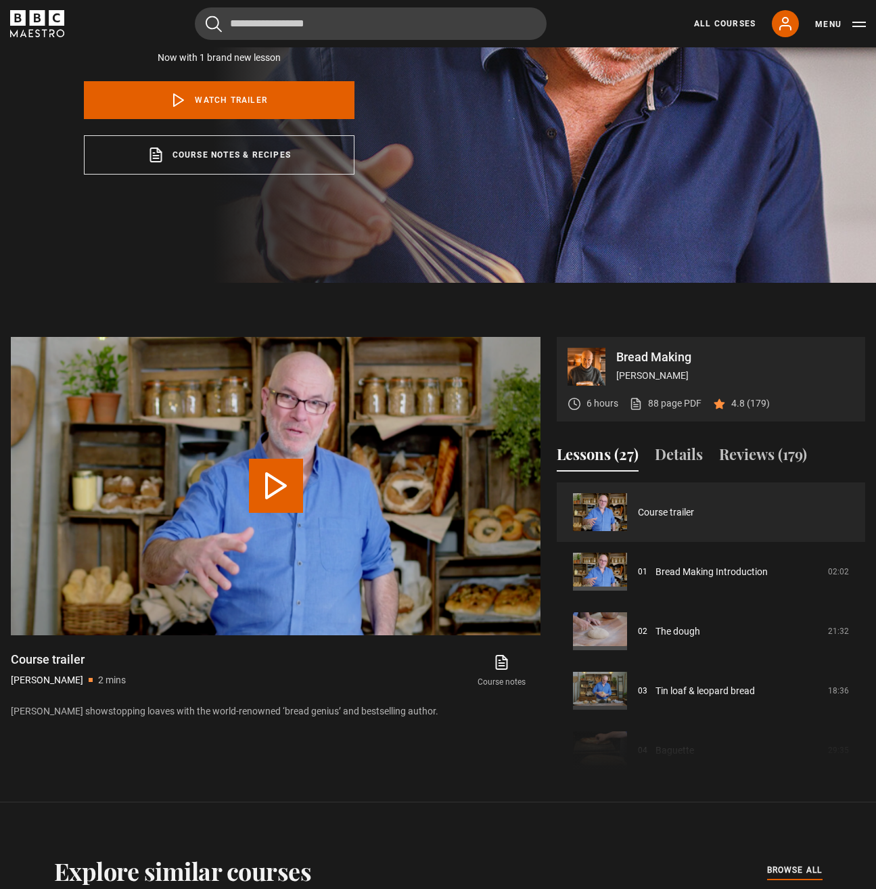
scroll to position [321, 0]
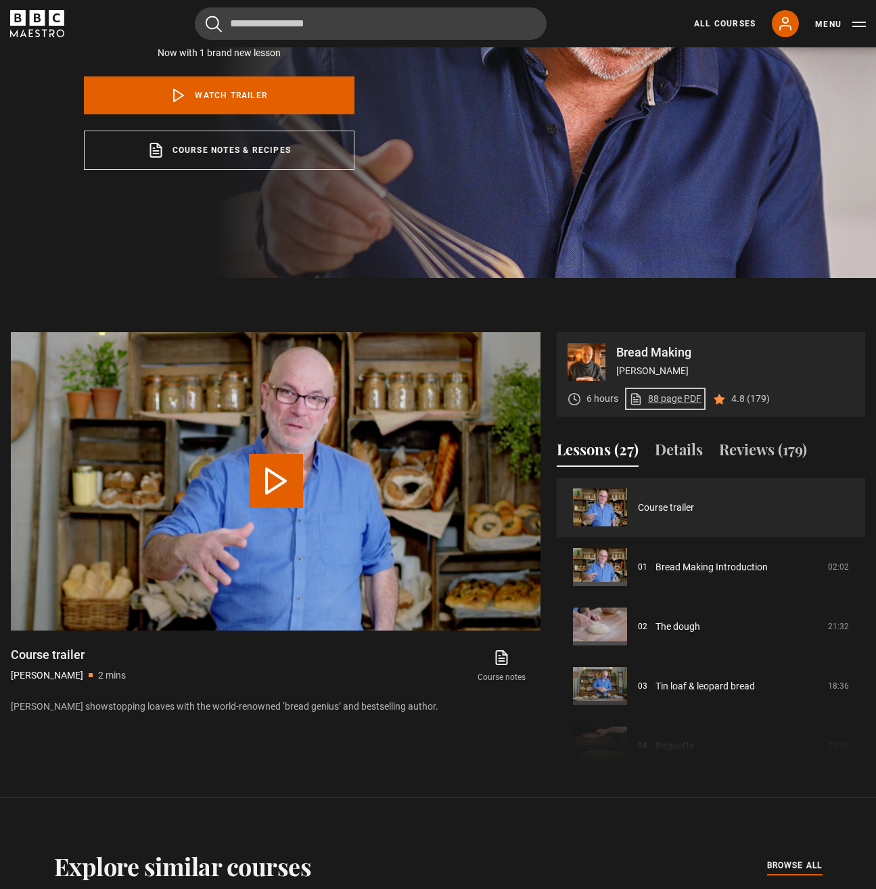
click at [675, 401] on link "88 page PDF (opens in new tab)" at bounding box center [665, 399] width 72 height 14
drag, startPoint x: 635, startPoint y: 441, endPoint x: 638, endPoint y: 432, distance: 8.6
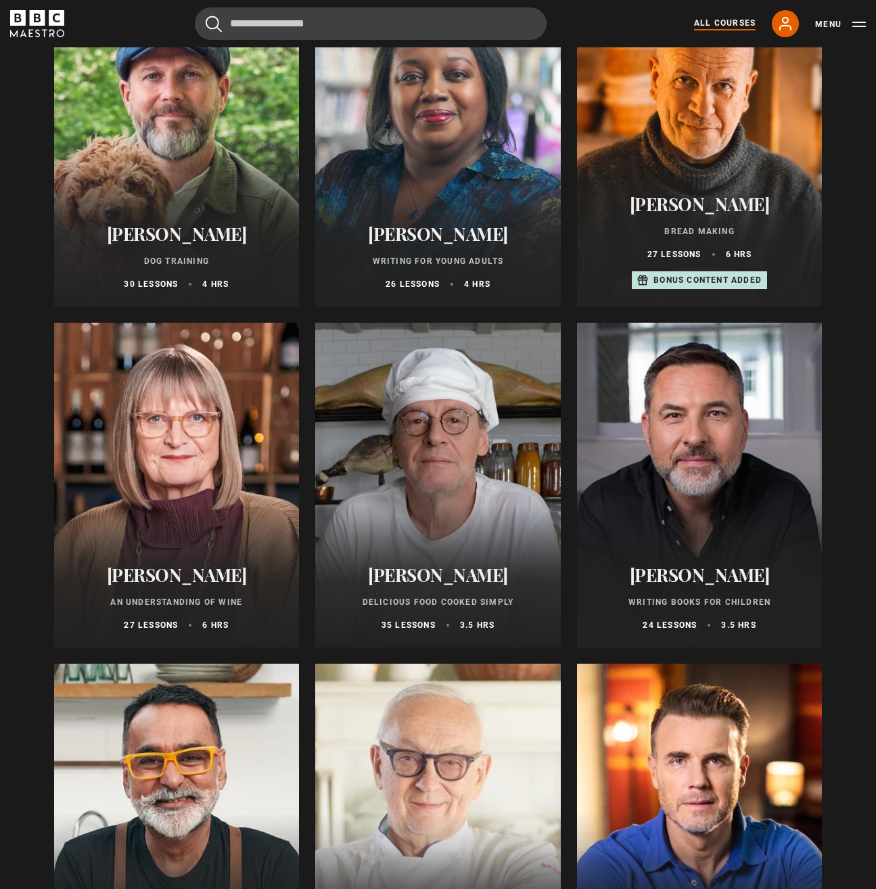
scroll to position [4327, 0]
click at [164, 503] on div at bounding box center [177, 484] width 246 height 325
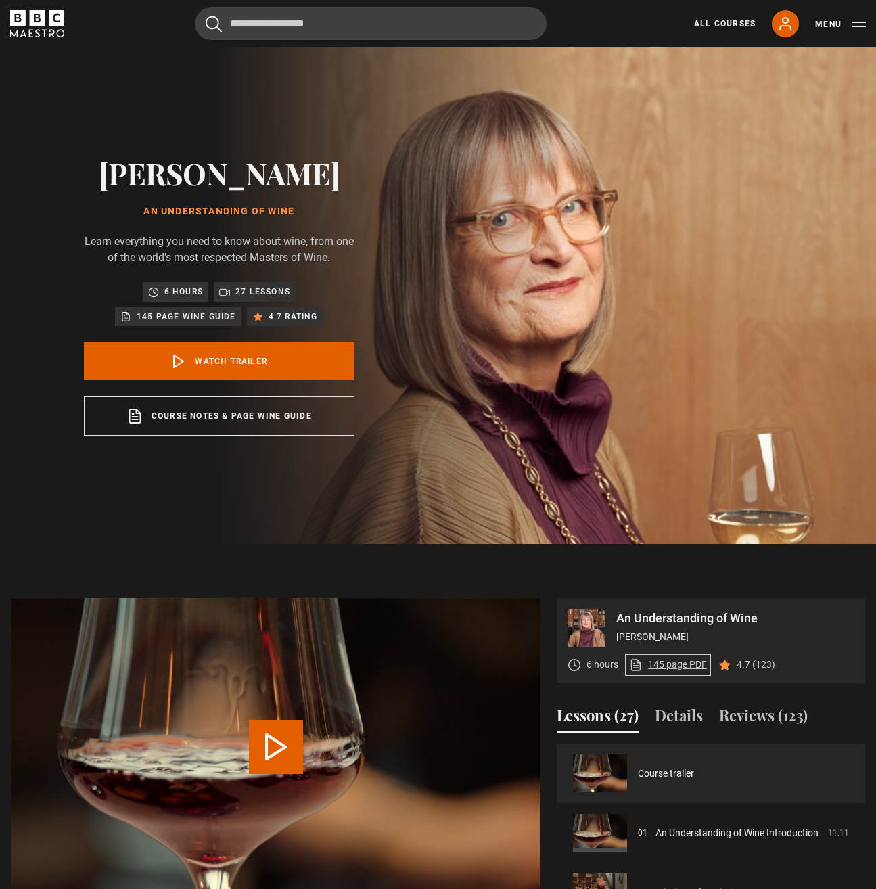
click at [688, 667] on link "145 page PDF (opens in new tab)" at bounding box center [668, 665] width 78 height 14
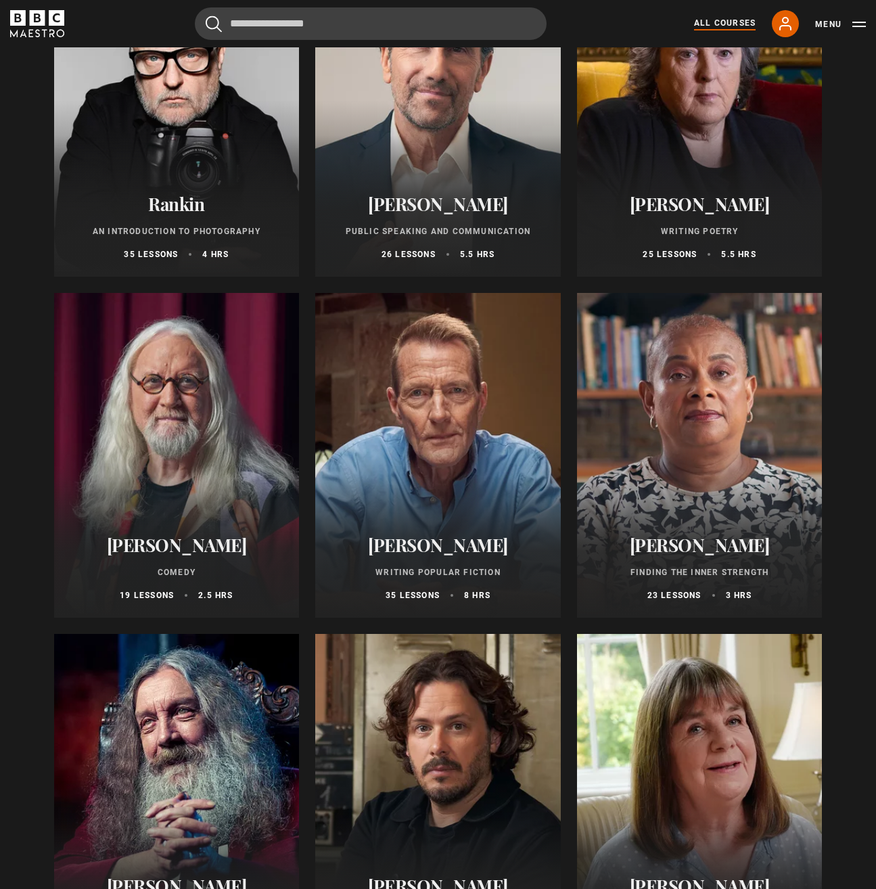
scroll to position [2981, 0]
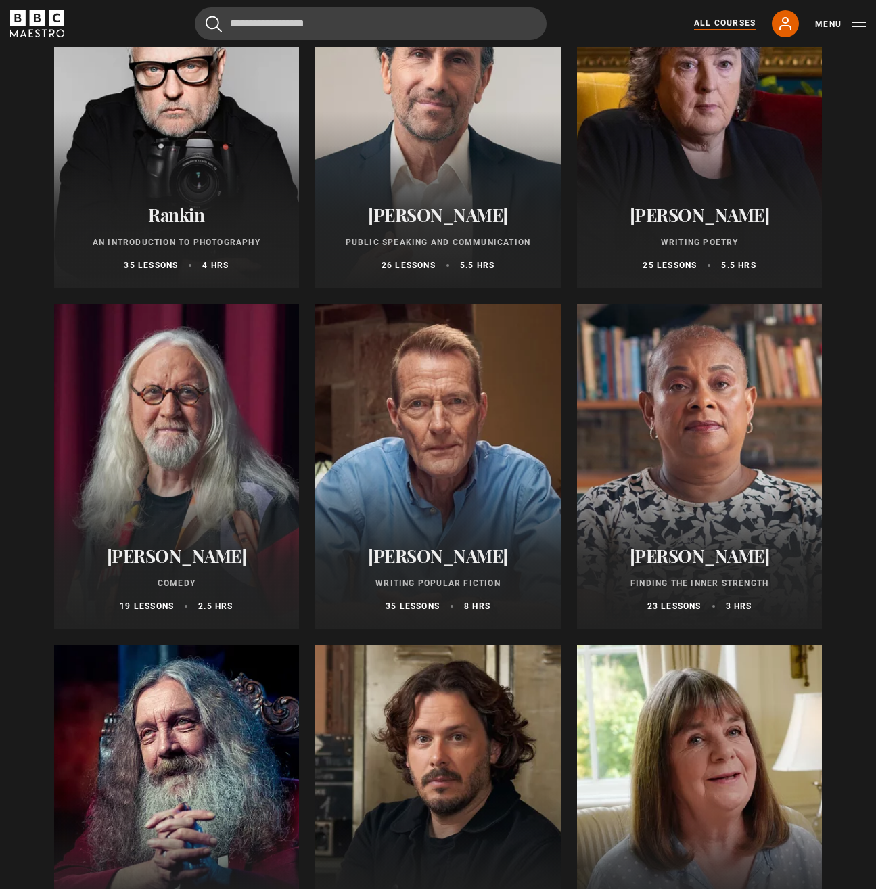
click at [244, 156] on div at bounding box center [177, 125] width 246 height 325
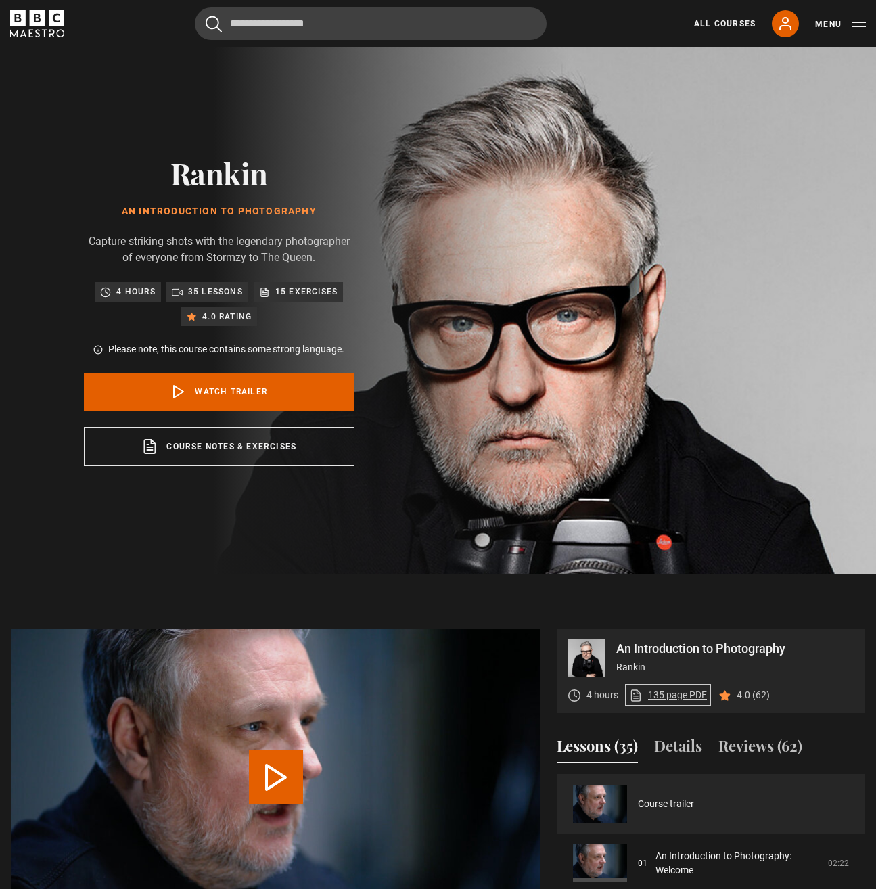
click at [675, 694] on link "135 page PDF (opens in new tab)" at bounding box center [668, 695] width 78 height 14
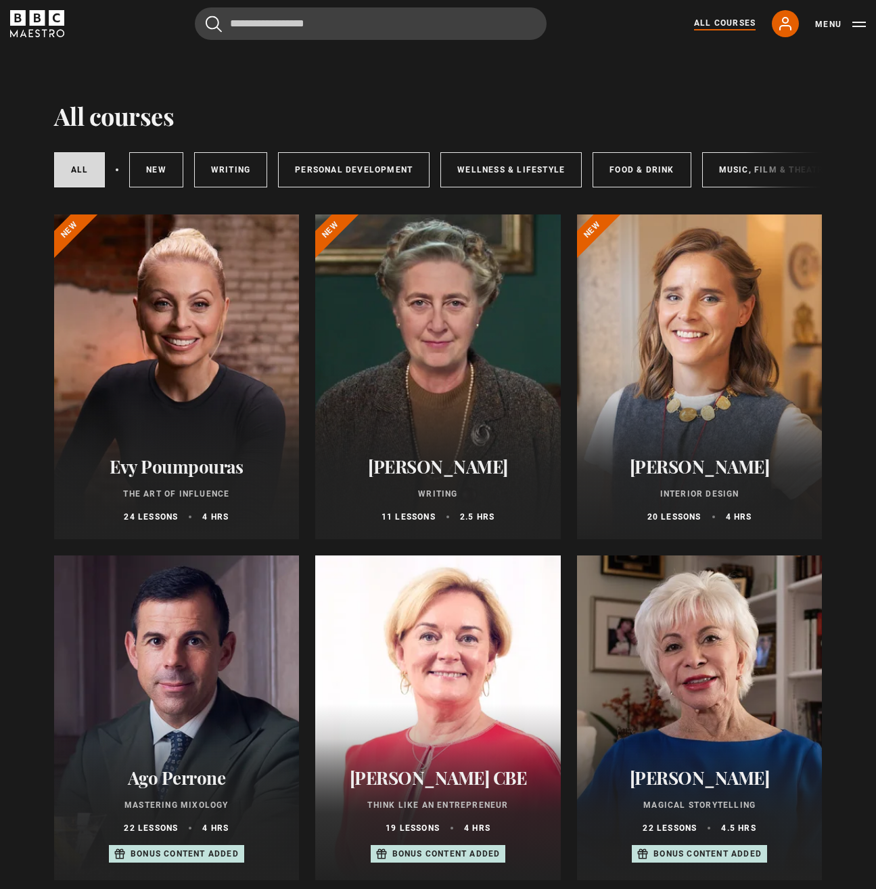
drag, startPoint x: 503, startPoint y: 619, endPoint x: 508, endPoint y: 633, distance: 15.2
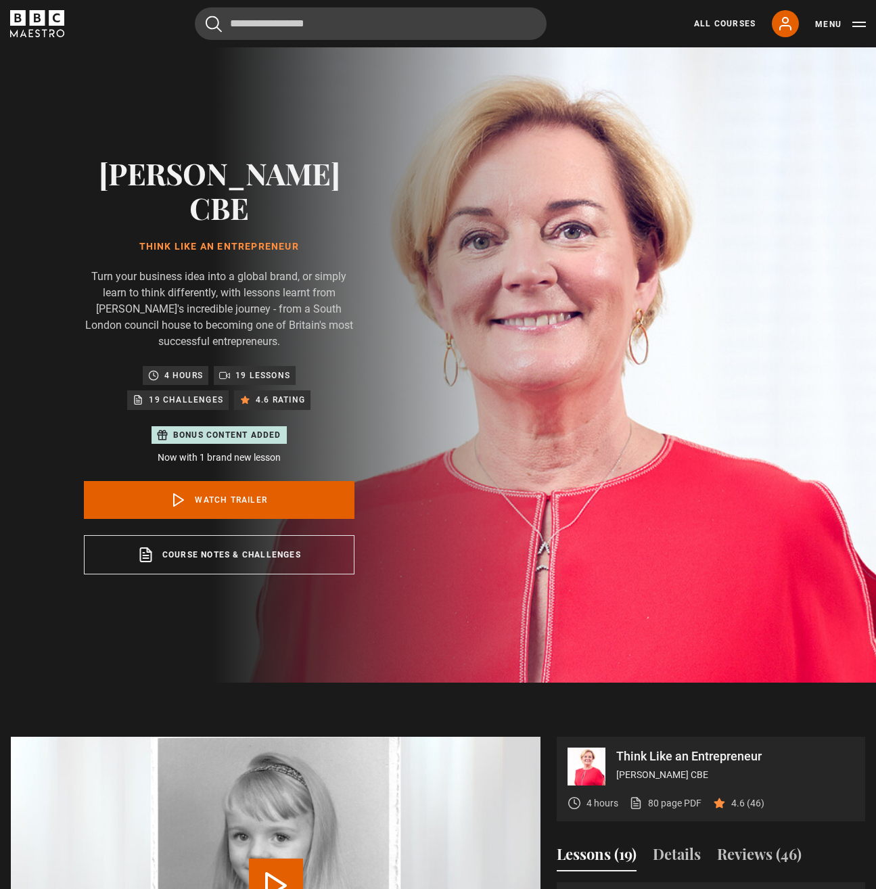
drag, startPoint x: 589, startPoint y: 551, endPoint x: 596, endPoint y: 530, distance: 22.0
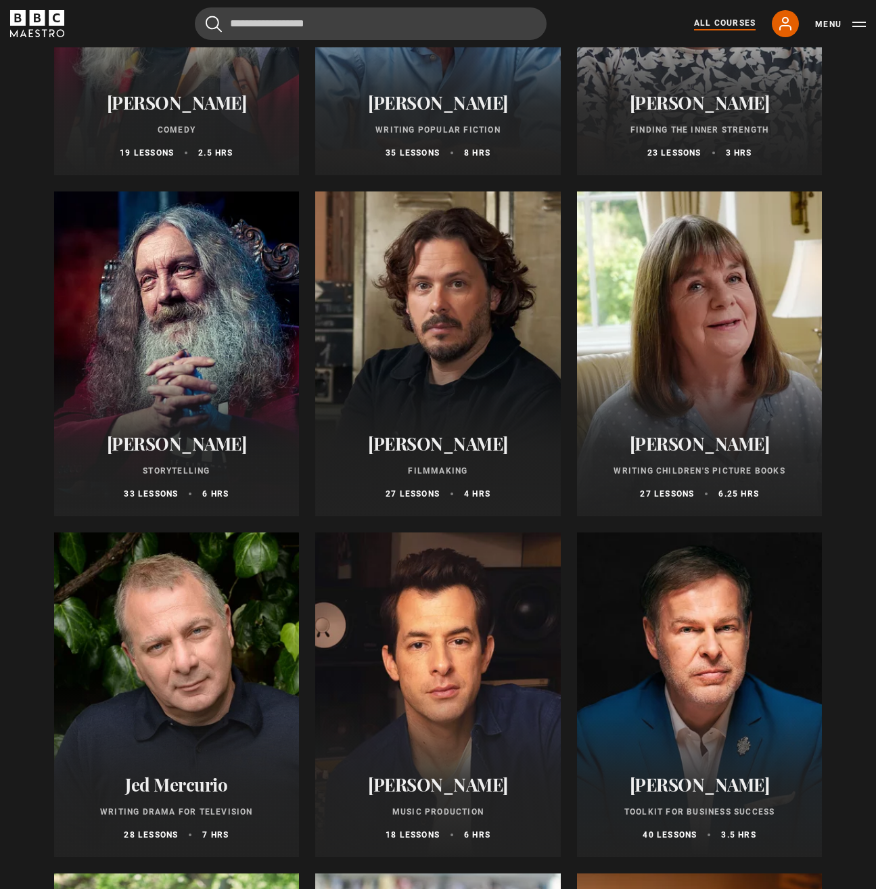
scroll to position [3435, 0]
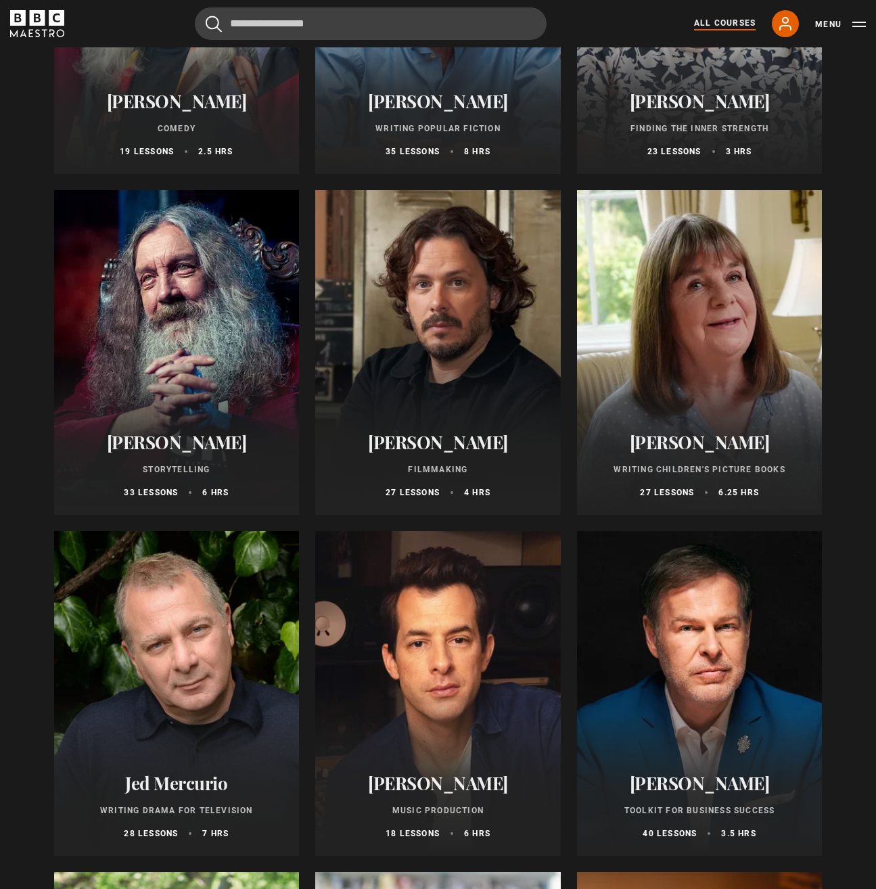
click at [455, 338] on div at bounding box center [438, 352] width 246 height 325
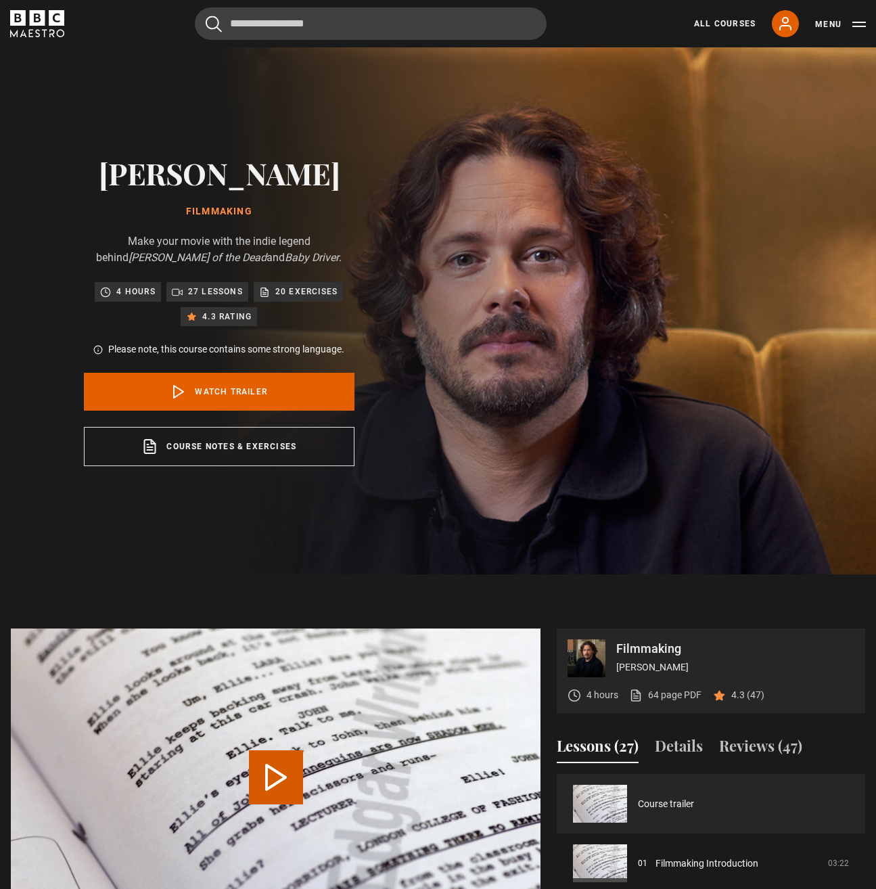
click at [278, 774] on button "Play Video" at bounding box center [276, 778] width 54 height 54
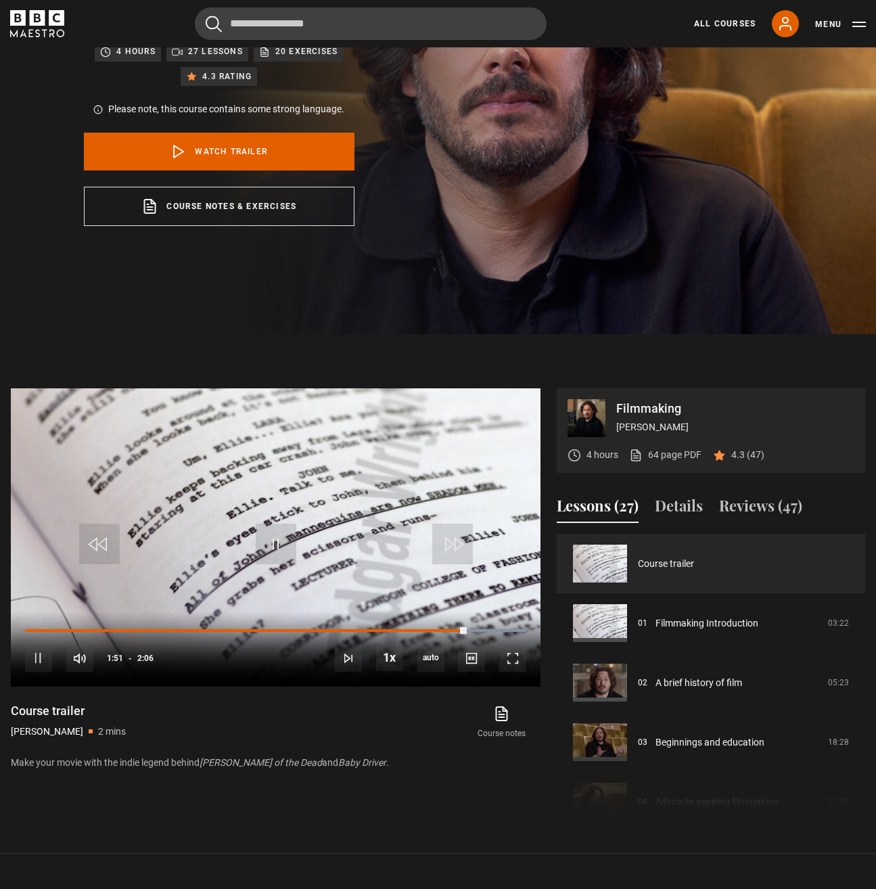
click at [426, 824] on div "Video Player is loading. Play Video 10s Skip Back 10 seconds Pause 10s Skip For…" at bounding box center [276, 607] width 530 height 438
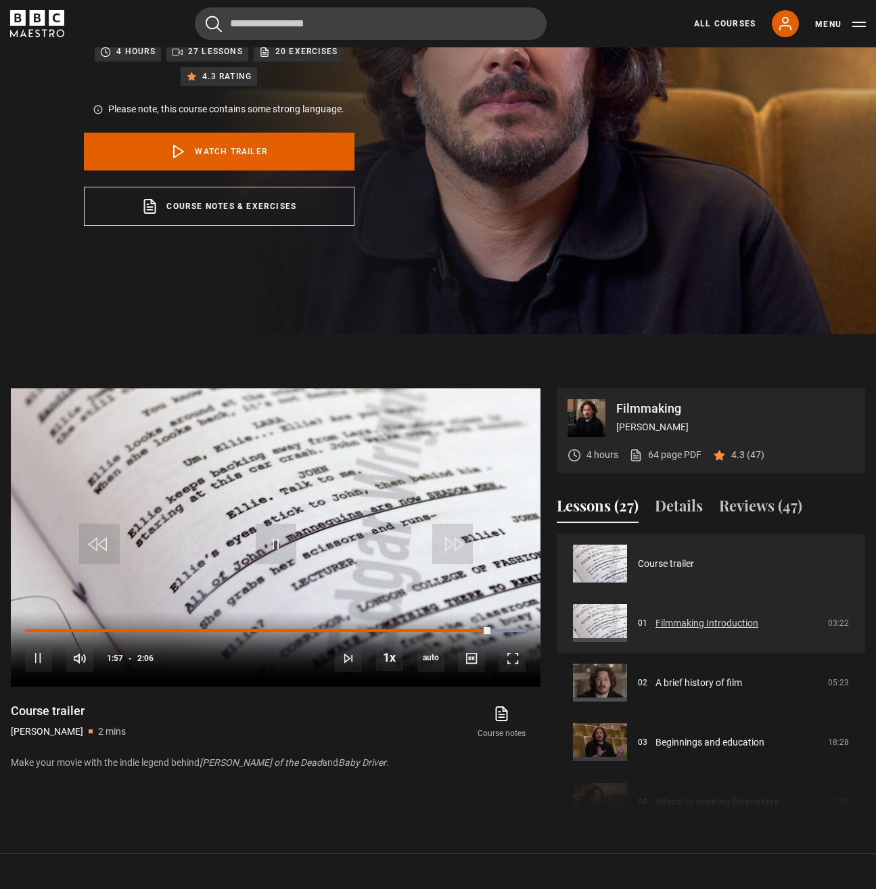
click at [677, 625] on link "Filmmaking Introduction" at bounding box center [707, 624] width 103 height 14
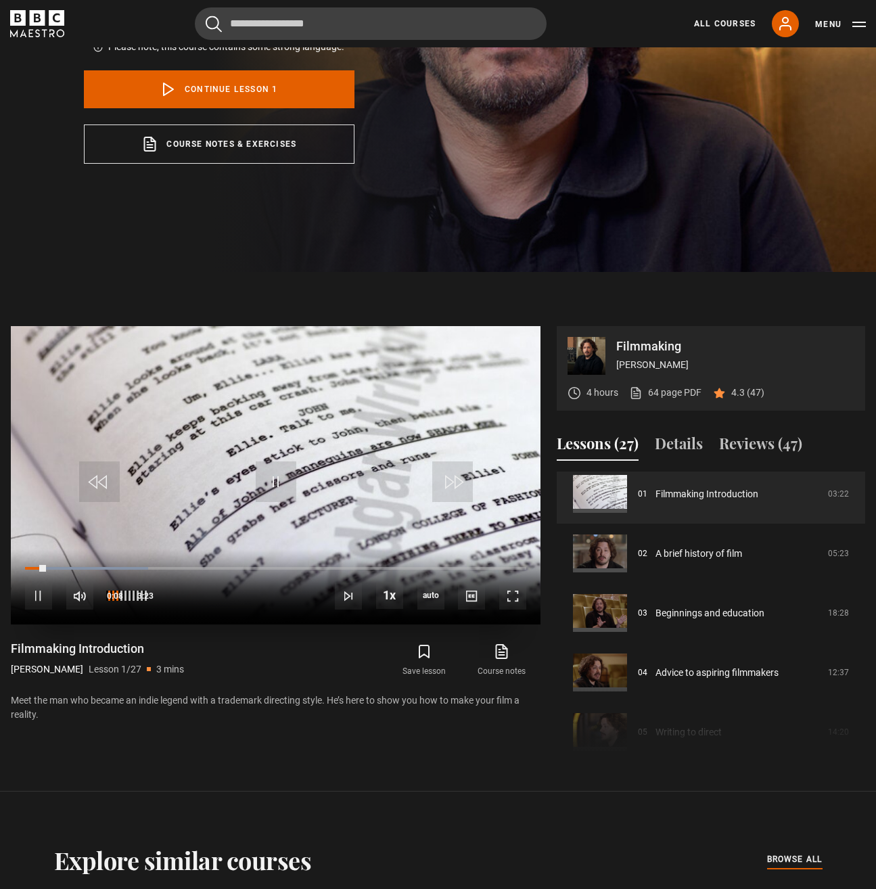
scroll to position [303, 0]
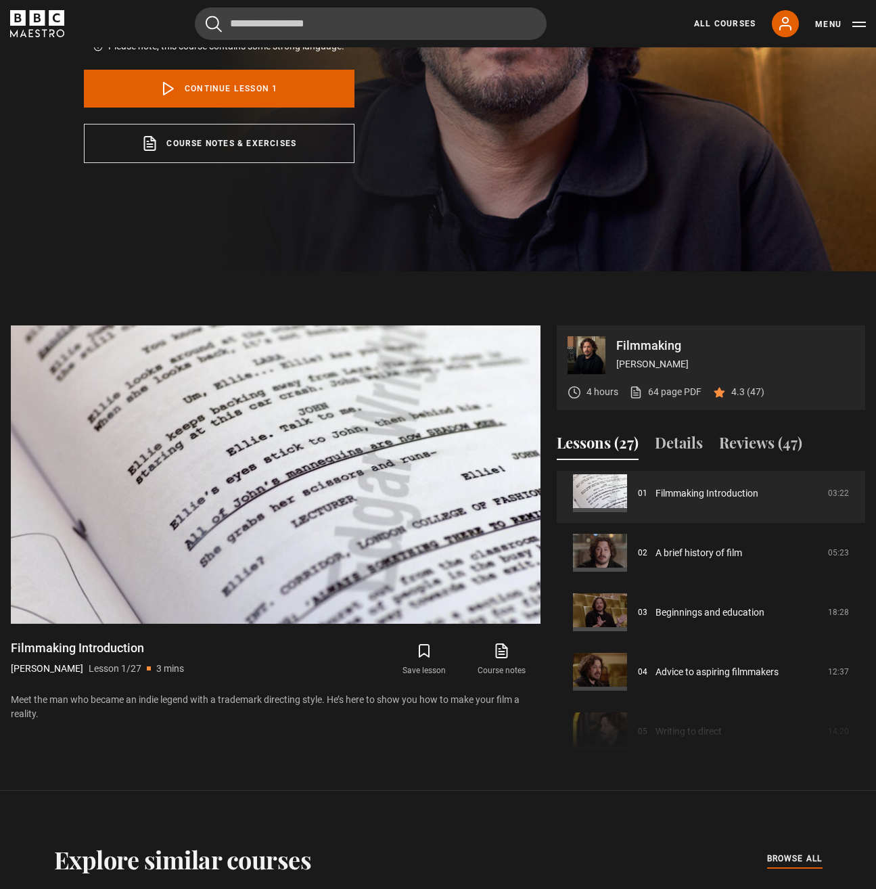
drag, startPoint x: 430, startPoint y: 398, endPoint x: 304, endPoint y: 671, distance: 300.4
click at [304, 671] on div "Save lesson Course notes opens in new tab" at bounding box center [414, 659] width 253 height 39
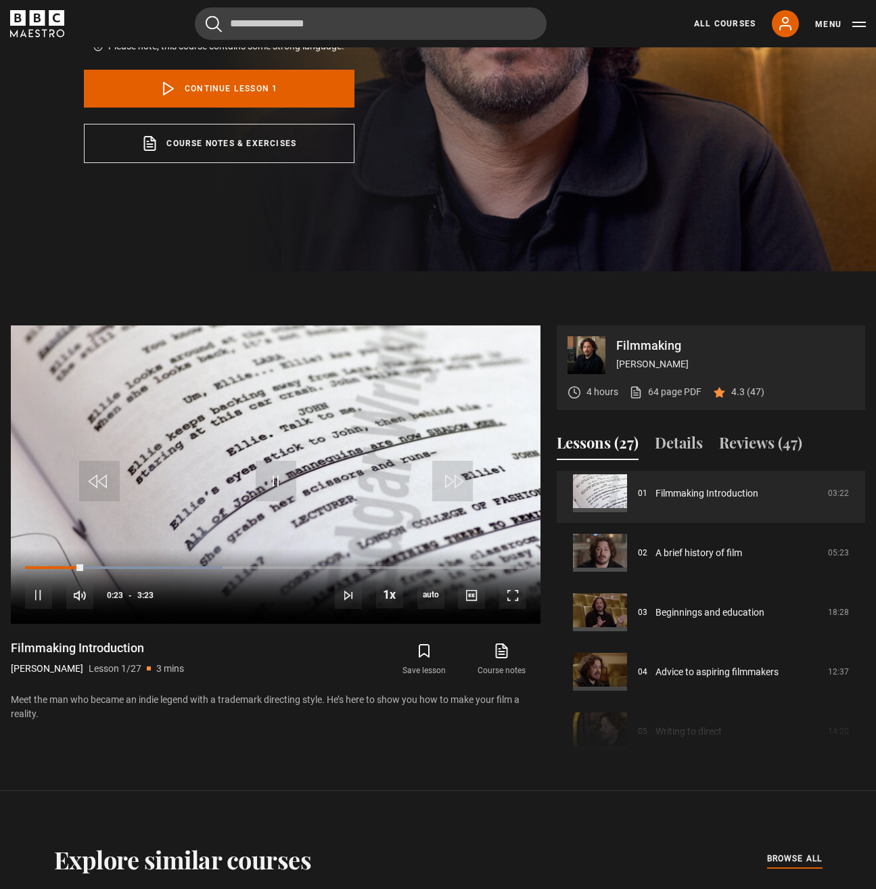
click at [304, 671] on div "Save lesson Course notes opens in new tab" at bounding box center [414, 659] width 253 height 39
drag, startPoint x: 275, startPoint y: 484, endPoint x: 280, endPoint y: 479, distance: 7.2
click at [275, 484] on span "Video Player" at bounding box center [276, 481] width 41 height 41
